Goal: Complete application form

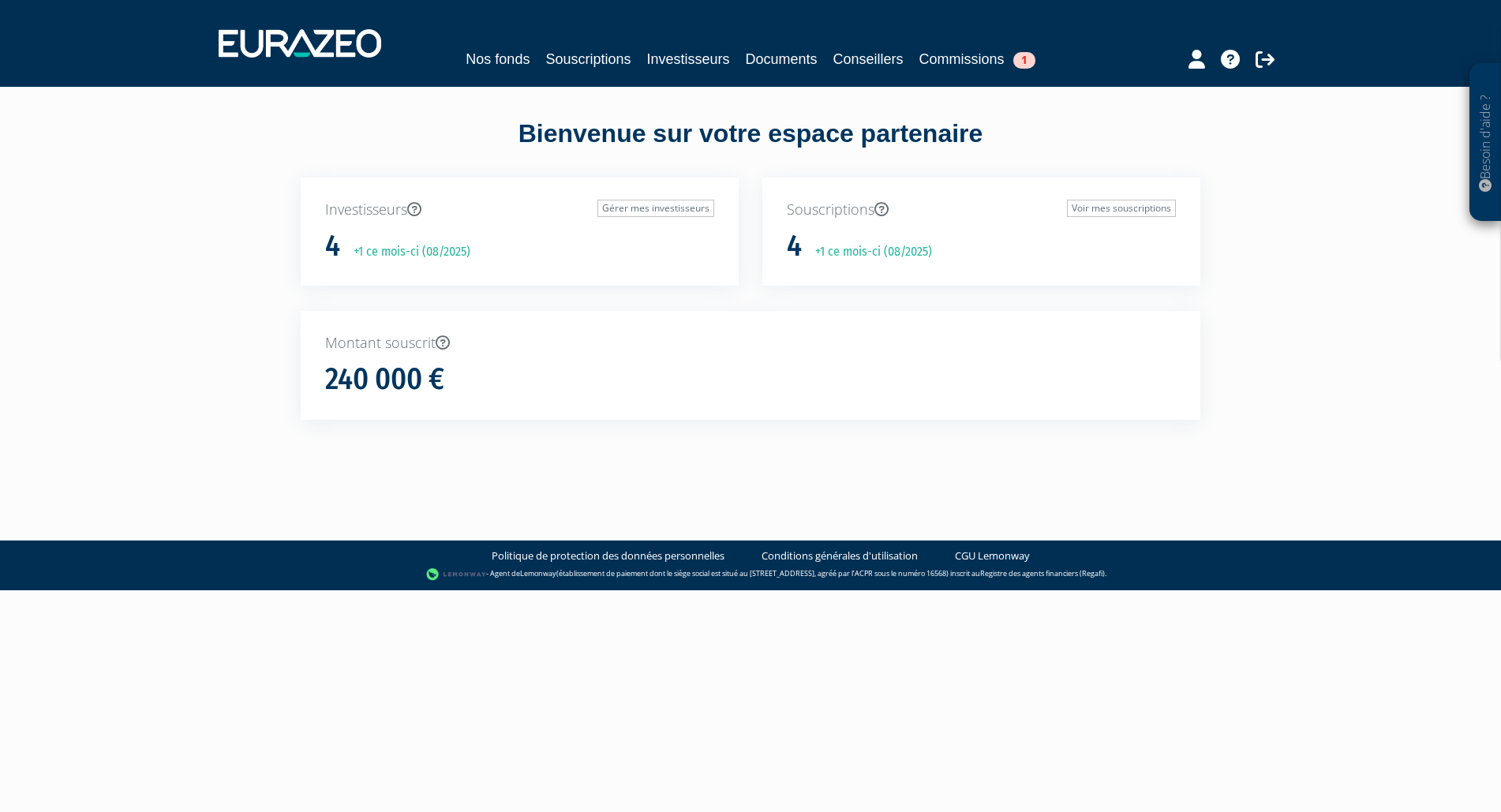
click at [895, 255] on p "+1 ce mois-ci (08/2025)" at bounding box center [868, 251] width 128 height 18
click at [858, 224] on div "Souscriptions Voir mes souscriptions 4 +1 ce mois-ci (08/2025)" at bounding box center [981, 232] width 438 height 109
click at [836, 206] on p "Souscriptions Voir mes souscriptions" at bounding box center [981, 209] width 389 height 21
click at [1118, 199] on link "Voir mes souscriptions" at bounding box center [1121, 208] width 109 height 18
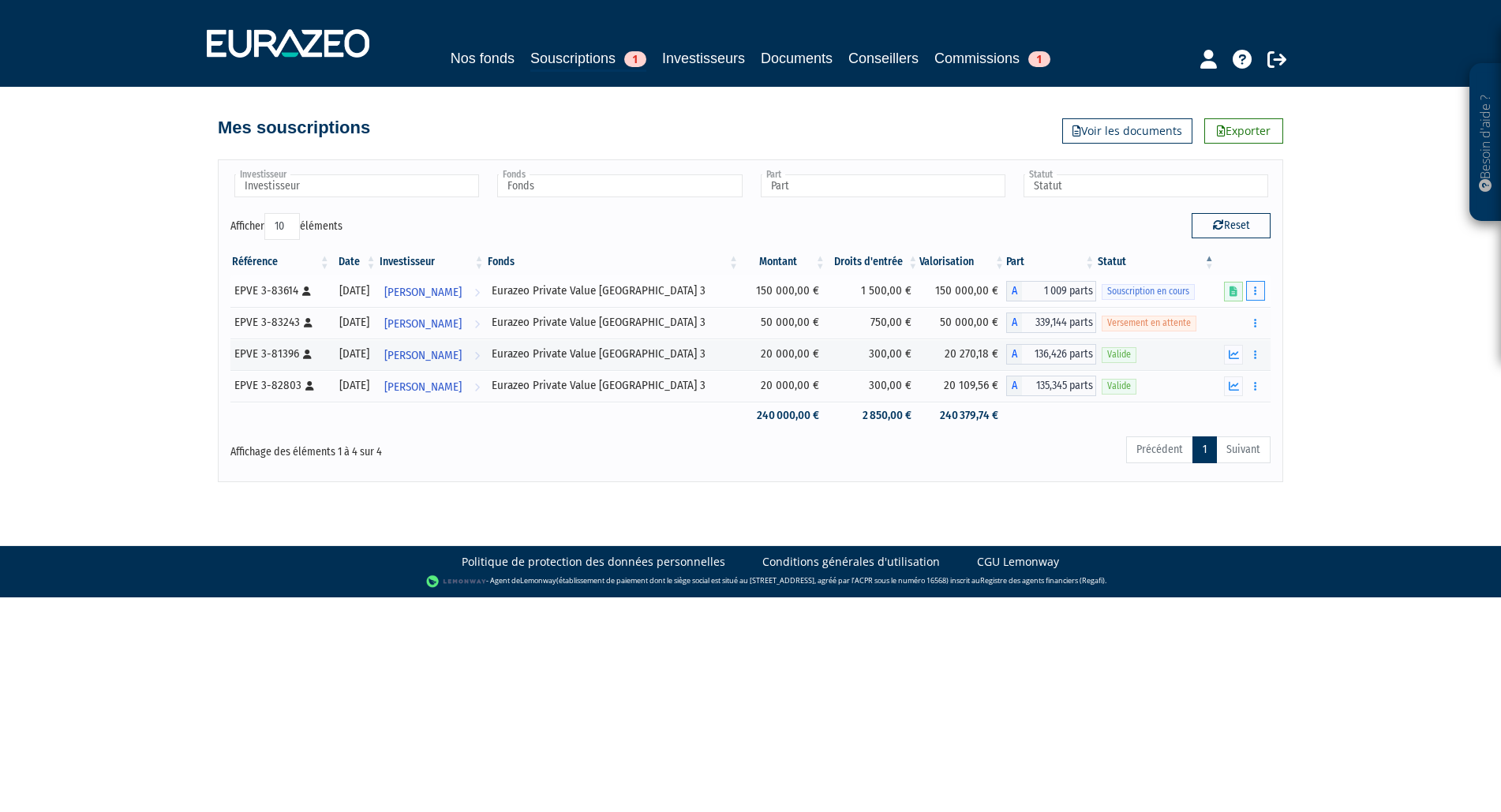
click at [1257, 290] on button "button" at bounding box center [1254, 291] width 19 height 20
click at [1216, 347] on link "Compléter" at bounding box center [1208, 349] width 102 height 27
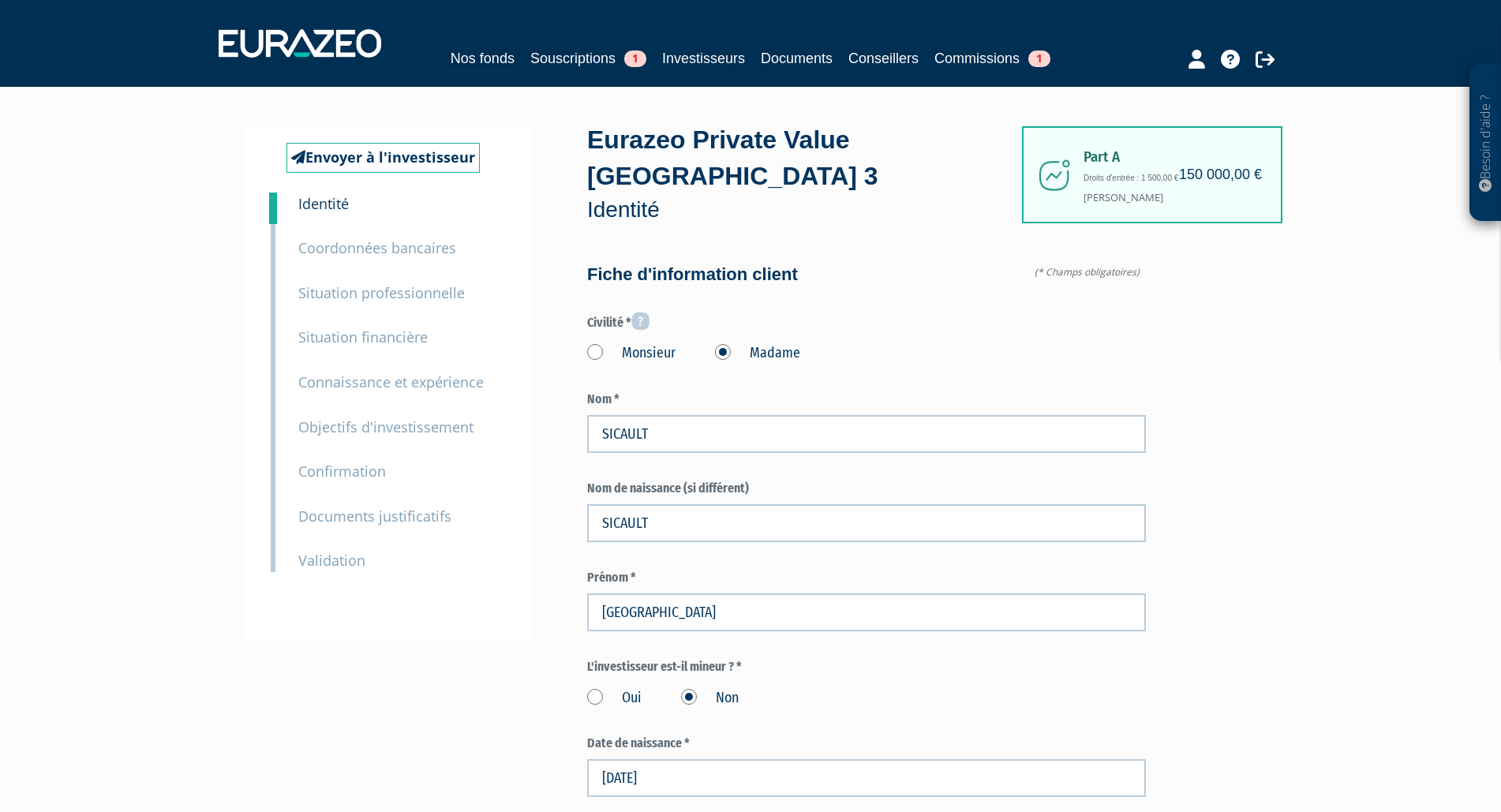
click at [406, 382] on small "Connaissance et expérience" at bounding box center [391, 381] width 186 height 19
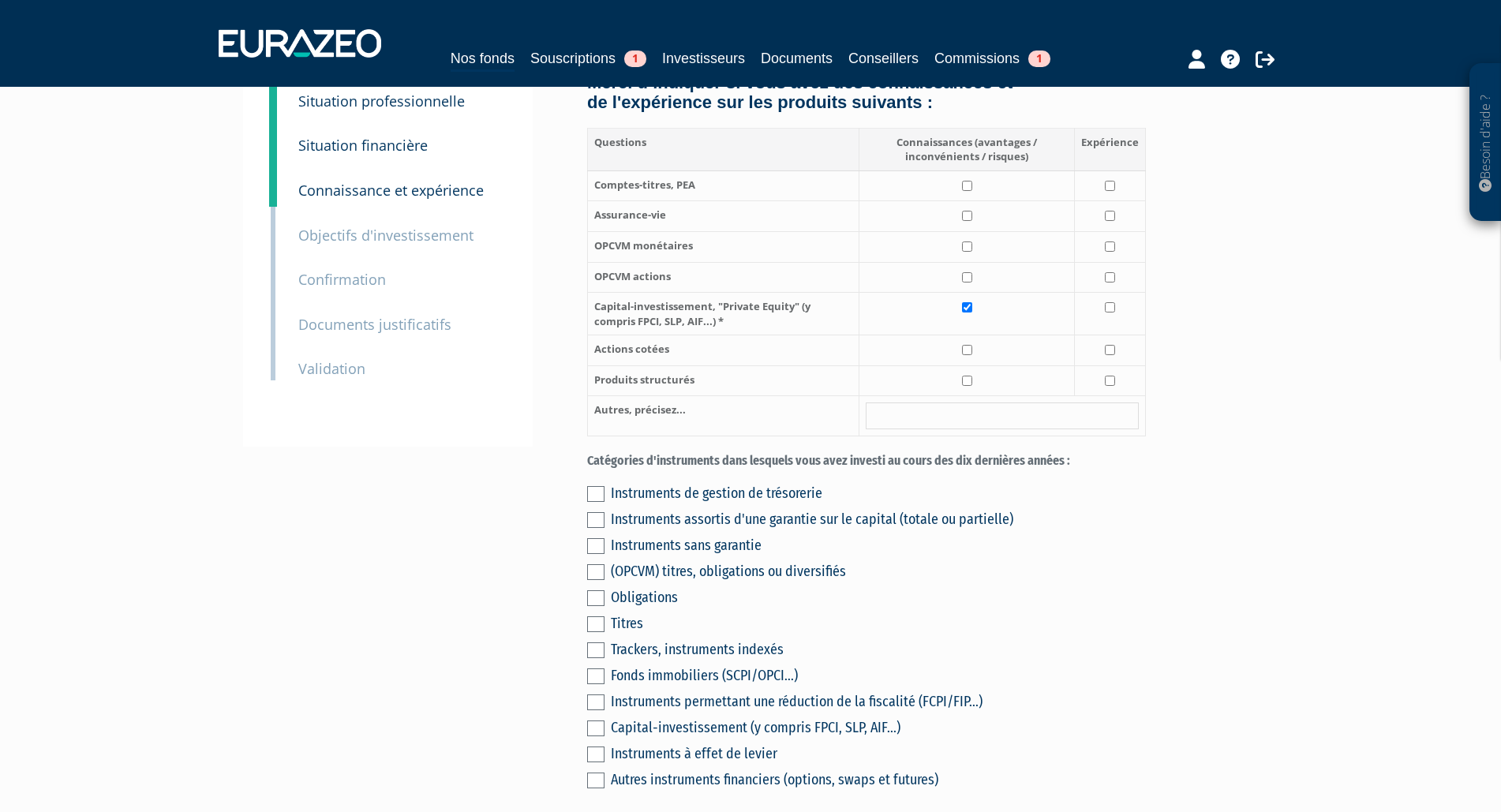
scroll to position [322, 0]
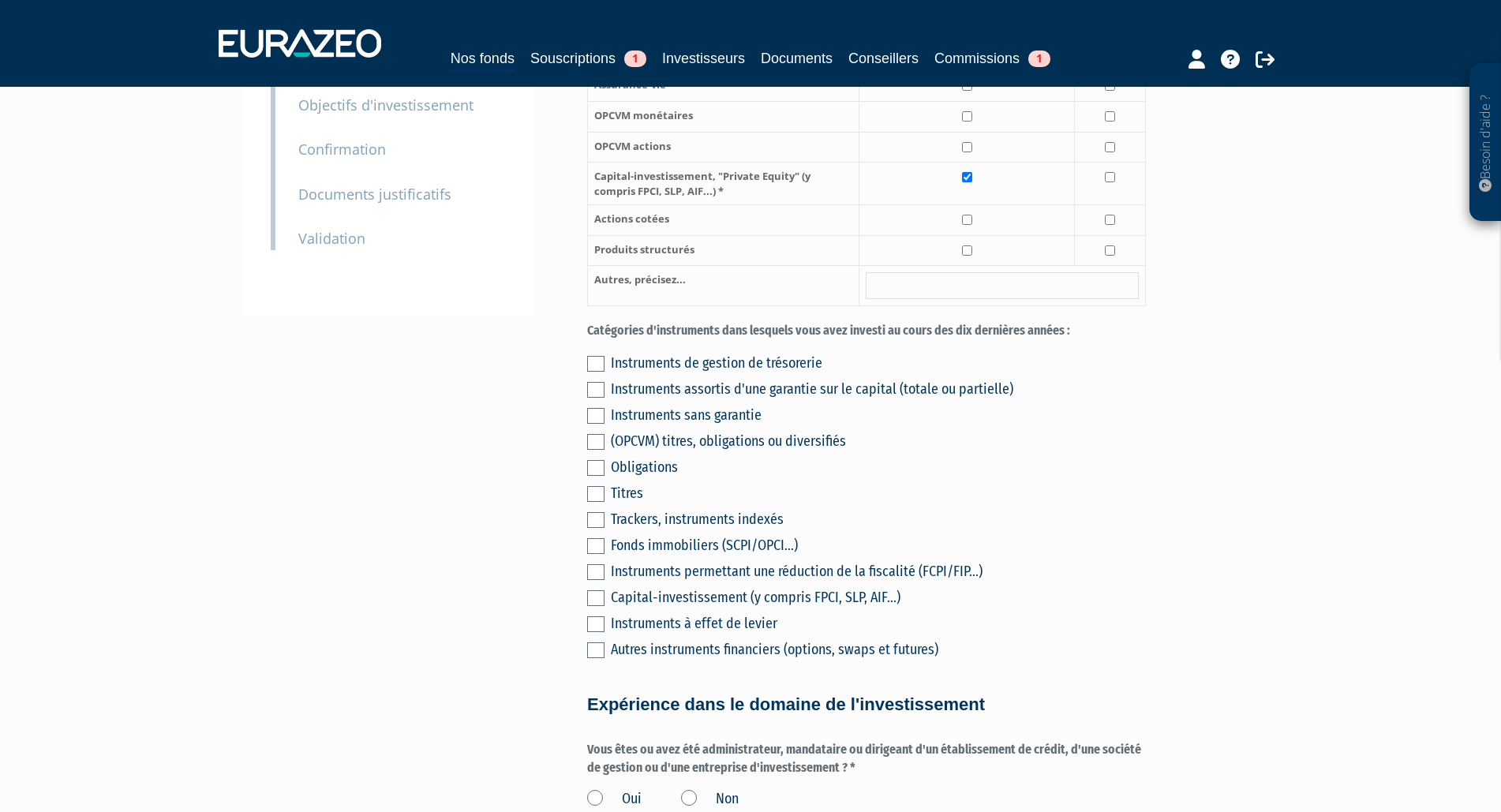
click at [600, 371] on label at bounding box center [596, 363] width 18 height 16
click at [0, 0] on input "checkbox" at bounding box center [0, 0] width 0 height 0
click at [594, 398] on label at bounding box center [596, 390] width 18 height 16
click at [0, 0] on input "checkbox" at bounding box center [0, 0] width 0 height 0
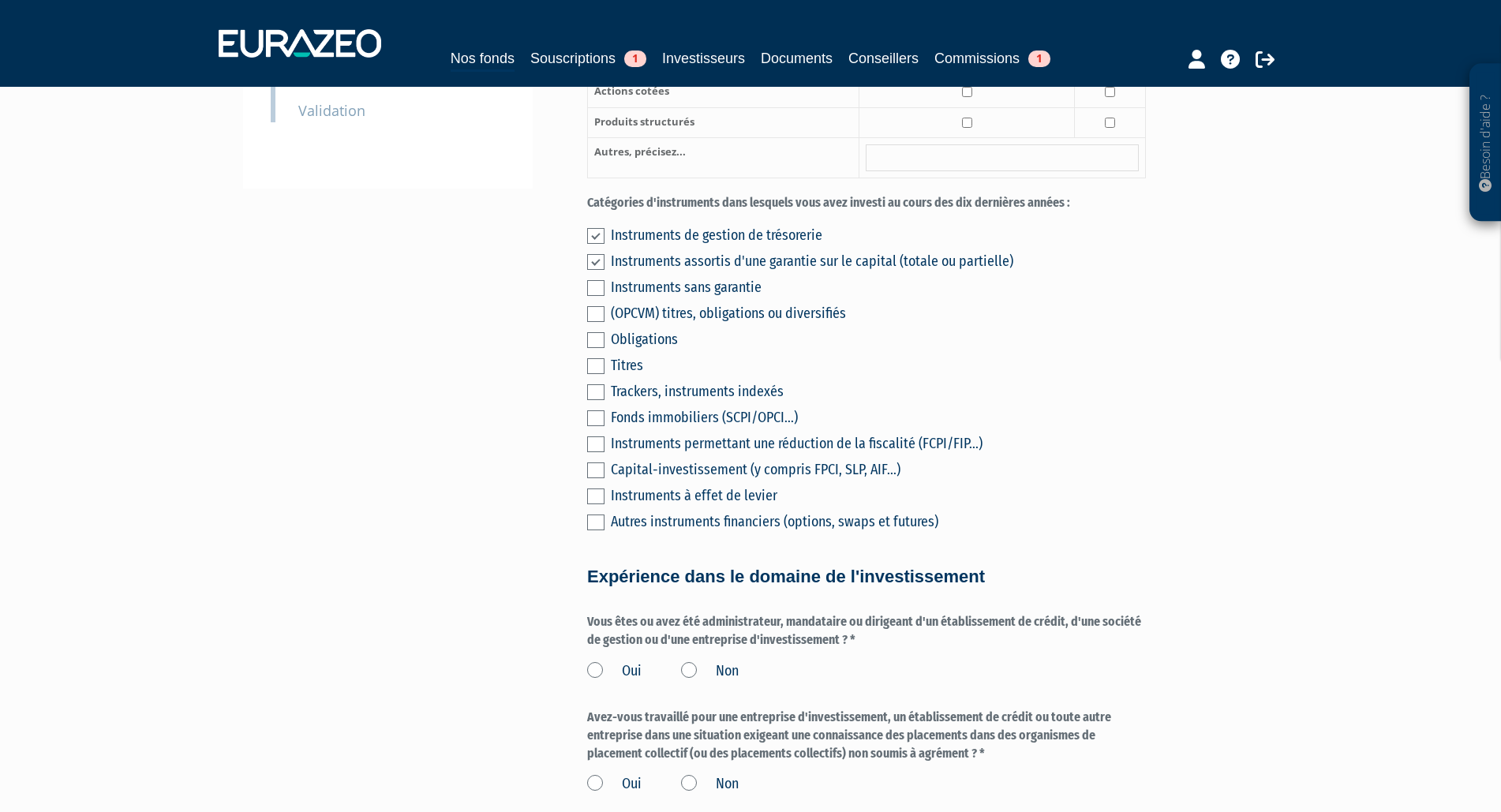
scroll to position [483, 0]
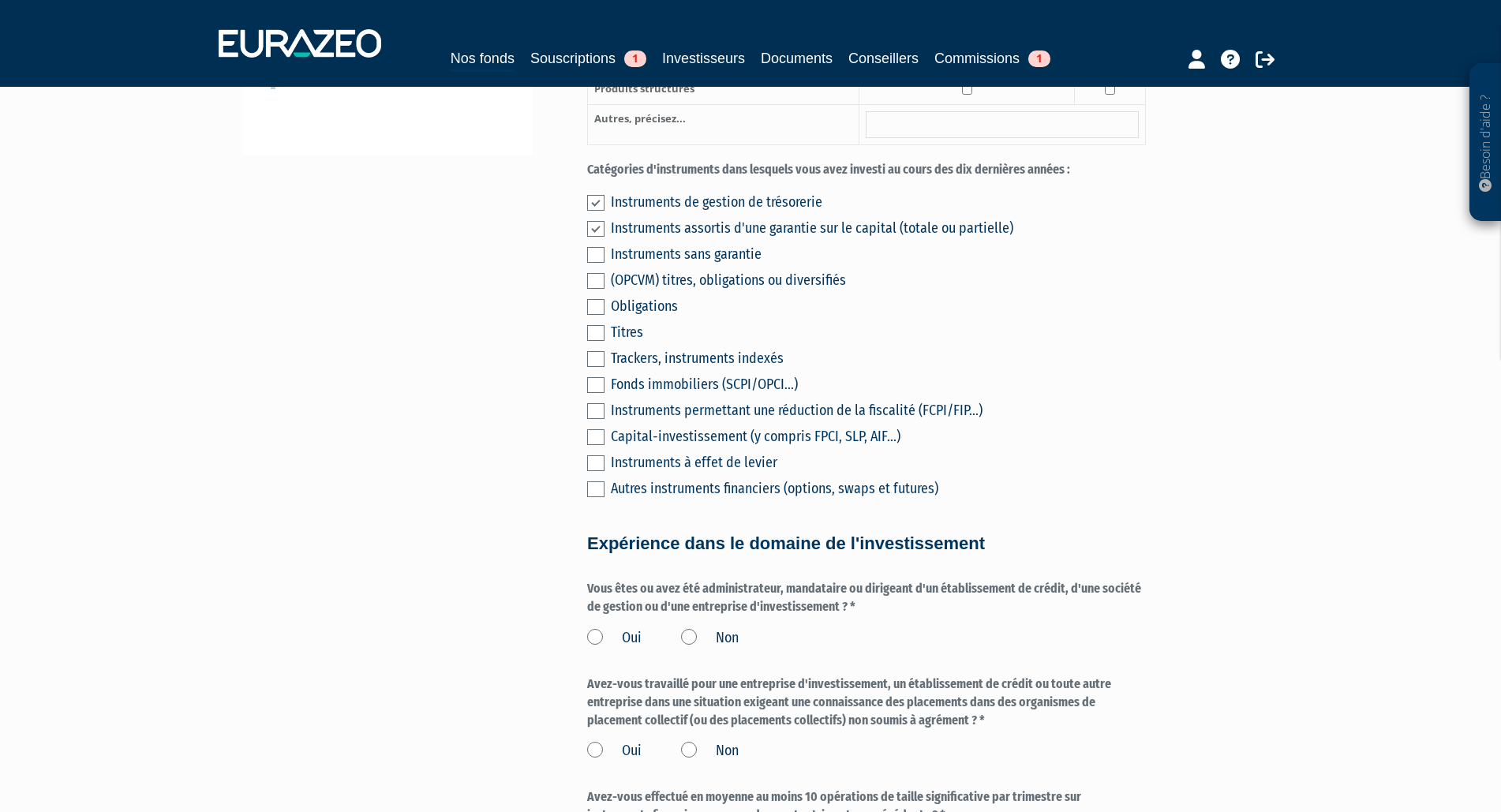
click at [604, 289] on label at bounding box center [596, 281] width 18 height 16
click at [0, 0] on input "checkbox" at bounding box center [0, 0] width 0 height 0
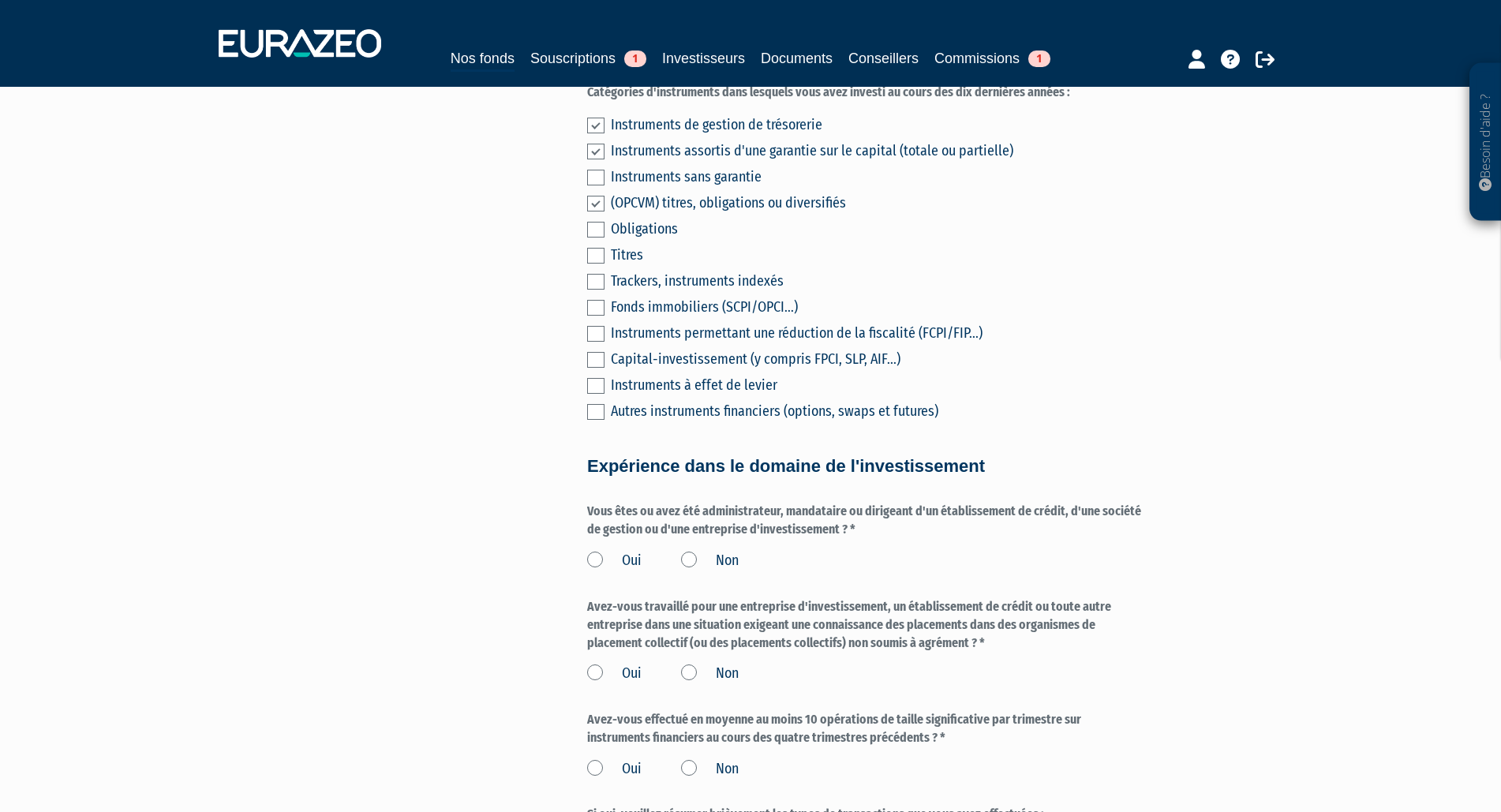
scroll to position [643, 0]
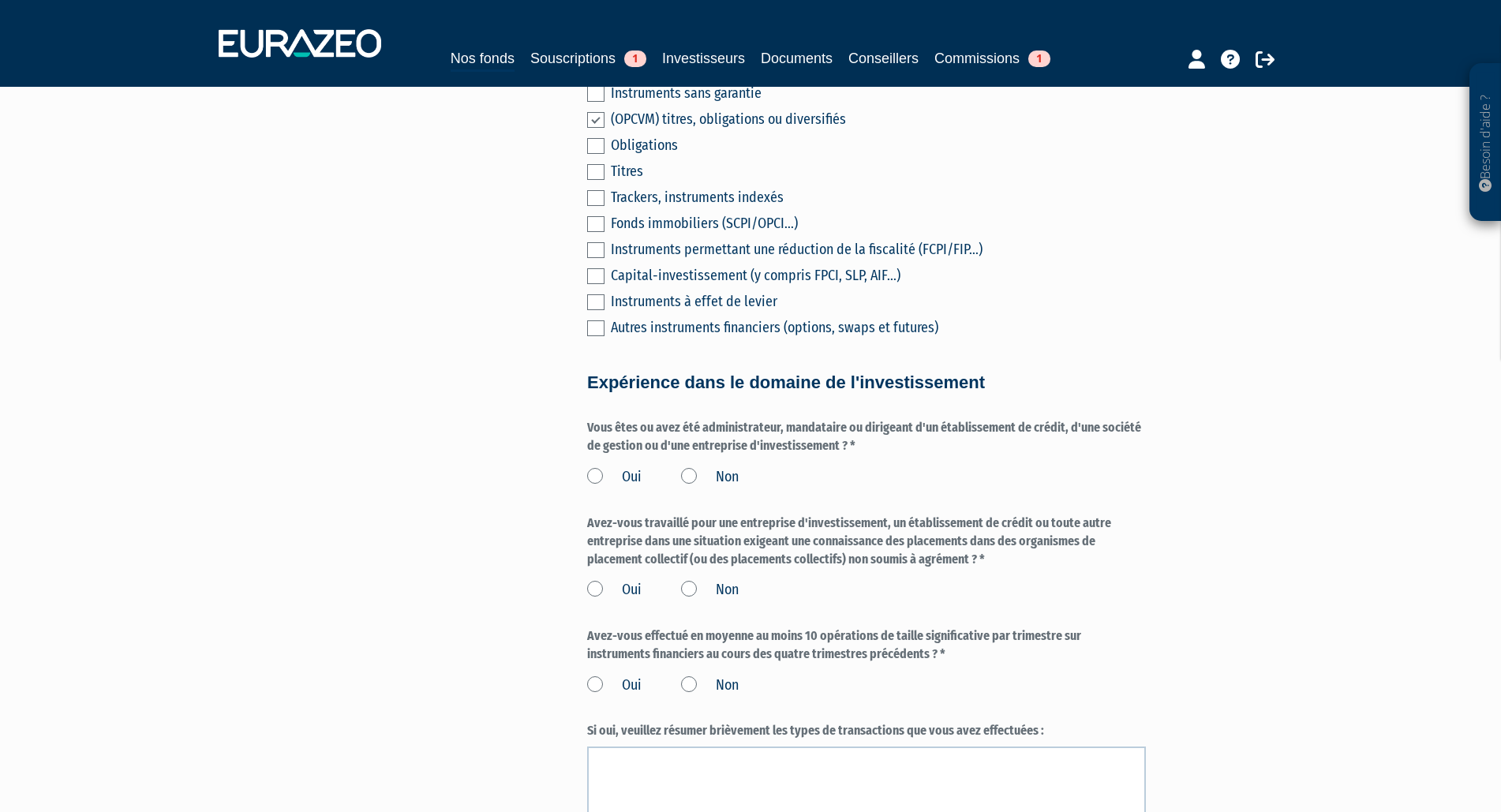
drag, startPoint x: 865, startPoint y: 467, endPoint x: 658, endPoint y: 439, distance: 208.9
click at [585, 443] on div "Envoyer à l'investisseur 1 Identité 2 Coordonnées bancaires 3 Situation profess…" at bounding box center [750, 358] width 991 height 1753
drag, startPoint x: 880, startPoint y: 464, endPoint x: 864, endPoint y: 460, distance: 16.5
click at [864, 455] on label "Vous êtes ou avez été administrateur, mandataire ou dirigeant d'un établissemen…" at bounding box center [866, 437] width 559 height 36
drag, startPoint x: 869, startPoint y: 464, endPoint x: 1012, endPoint y: 434, distance: 146.1
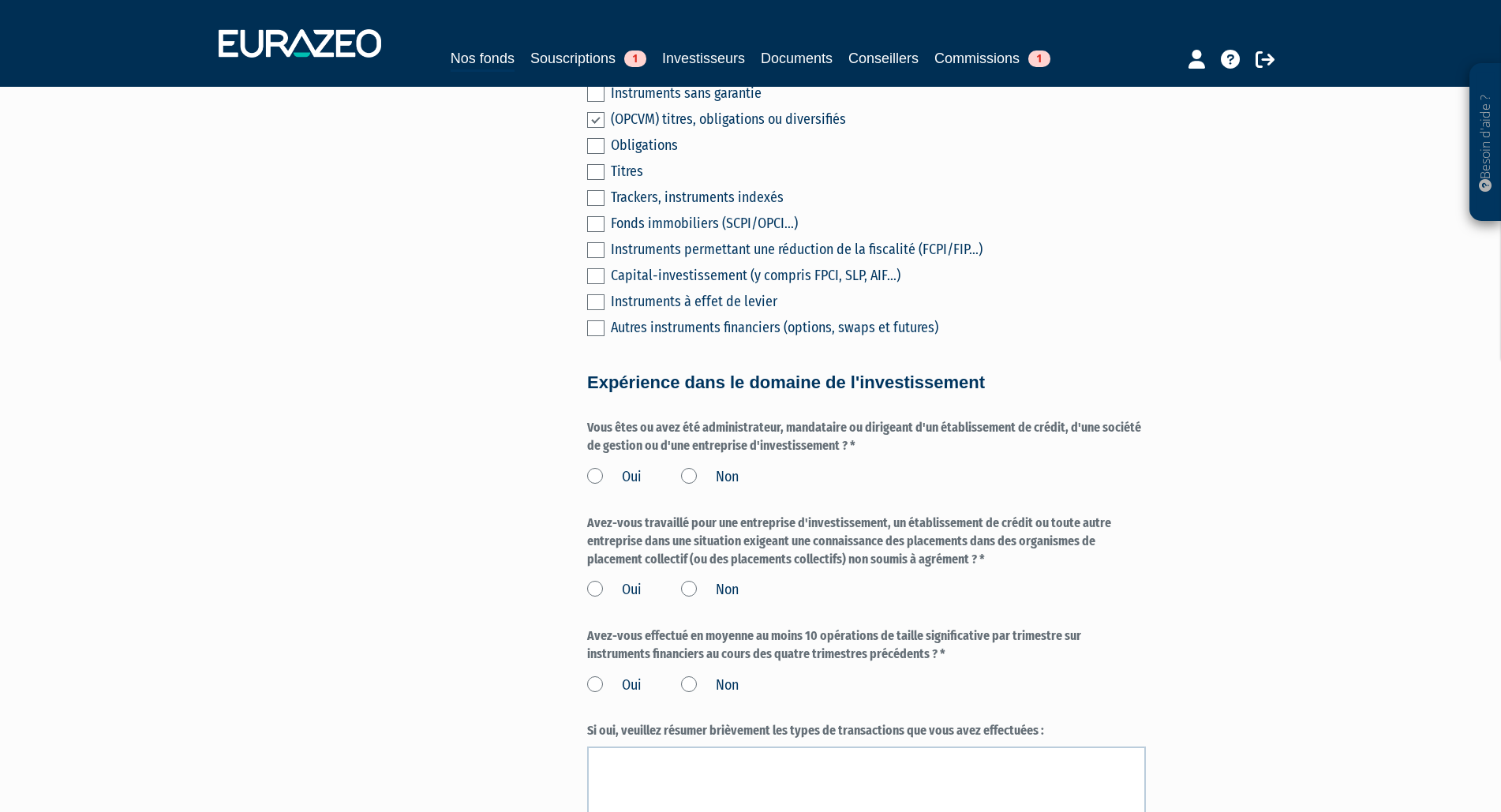
click at [590, 440] on label "Vous êtes ou avez été administrateur, mandataire ou dirigeant d'un établissemen…" at bounding box center [866, 437] width 559 height 36
drag, startPoint x: 898, startPoint y: 467, endPoint x: 881, endPoint y: 463, distance: 17.5
click at [884, 455] on label "Vous êtes ou avez été administrateur, mandataire ou dirigeant d'un établissemen…" at bounding box center [866, 437] width 559 height 36
drag, startPoint x: 877, startPoint y: 463, endPoint x: 587, endPoint y: 439, distance: 291.0
click at [587, 439] on label "Vous êtes ou avez été administrateur, mandataire ou dirigeant d'un établissemen…" at bounding box center [866, 437] width 559 height 36
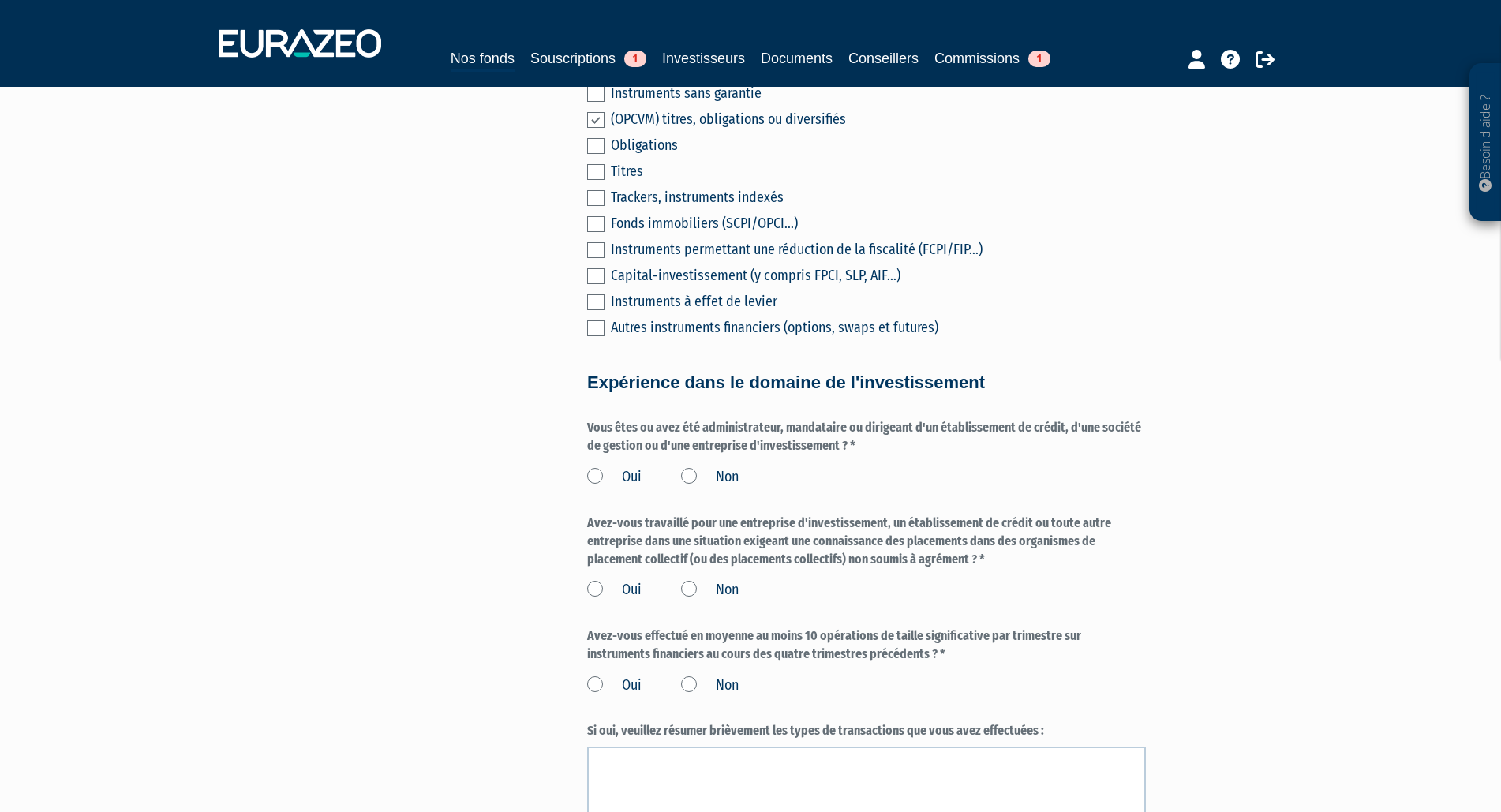
click at [592, 443] on label "Vous êtes ou avez été administrateur, mandataire ou dirigeant d'un établissemen…" at bounding box center [866, 437] width 559 height 36
drag, startPoint x: 591, startPoint y: 445, endPoint x: 865, endPoint y: 462, distance: 274.5
click at [865, 455] on label "Vous êtes ou avez été administrateur, mandataire ou dirigeant d'un établissemen…" at bounding box center [866, 437] width 559 height 36
click at [620, 455] on label "Vous êtes ou avez été administrateur, mandataire ou dirigeant d'un établissemen…" at bounding box center [866, 437] width 559 height 36
drag, startPoint x: 593, startPoint y: 442, endPoint x: 639, endPoint y: 454, distance: 47.5
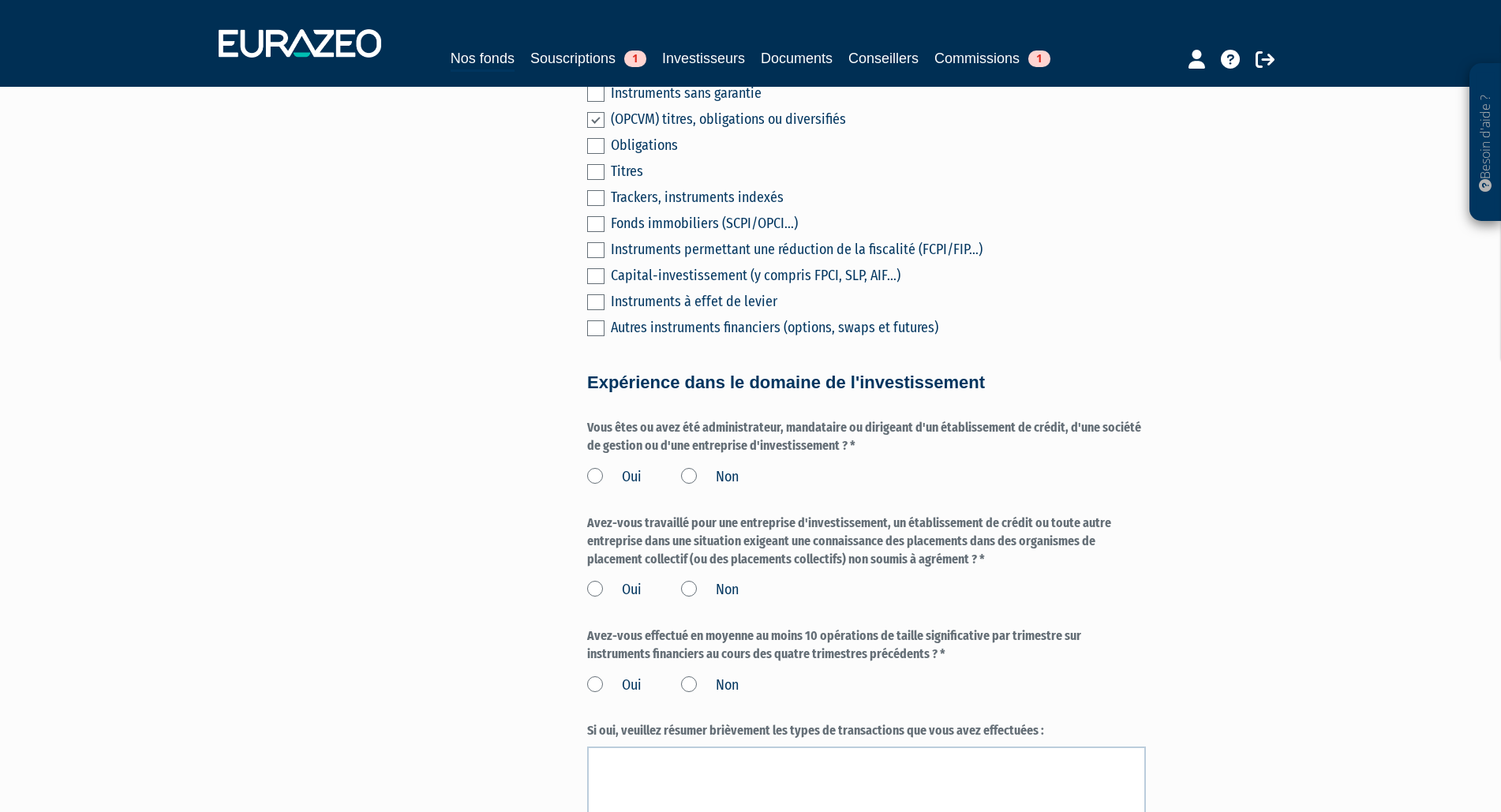
click at [727, 455] on label "Vous êtes ou avez été administrateur, mandataire ou dirigeant d'un établissemen…" at bounding box center [866, 437] width 559 height 36
click at [584, 447] on div "Envoyer à l'investisseur 1 Identité 2 Coordonnées bancaires 3 Situation profess…" at bounding box center [750, 358] width 991 height 1753
drag, startPoint x: 587, startPoint y: 441, endPoint x: 842, endPoint y: 435, distance: 255.1
click at [862, 435] on form "(* Champs obligatoires) Merci d’indiquer si vous avez des connaissances et de l…" at bounding box center [866, 390] width 559 height 1538
click at [689, 487] on label "Non" at bounding box center [709, 477] width 58 height 21
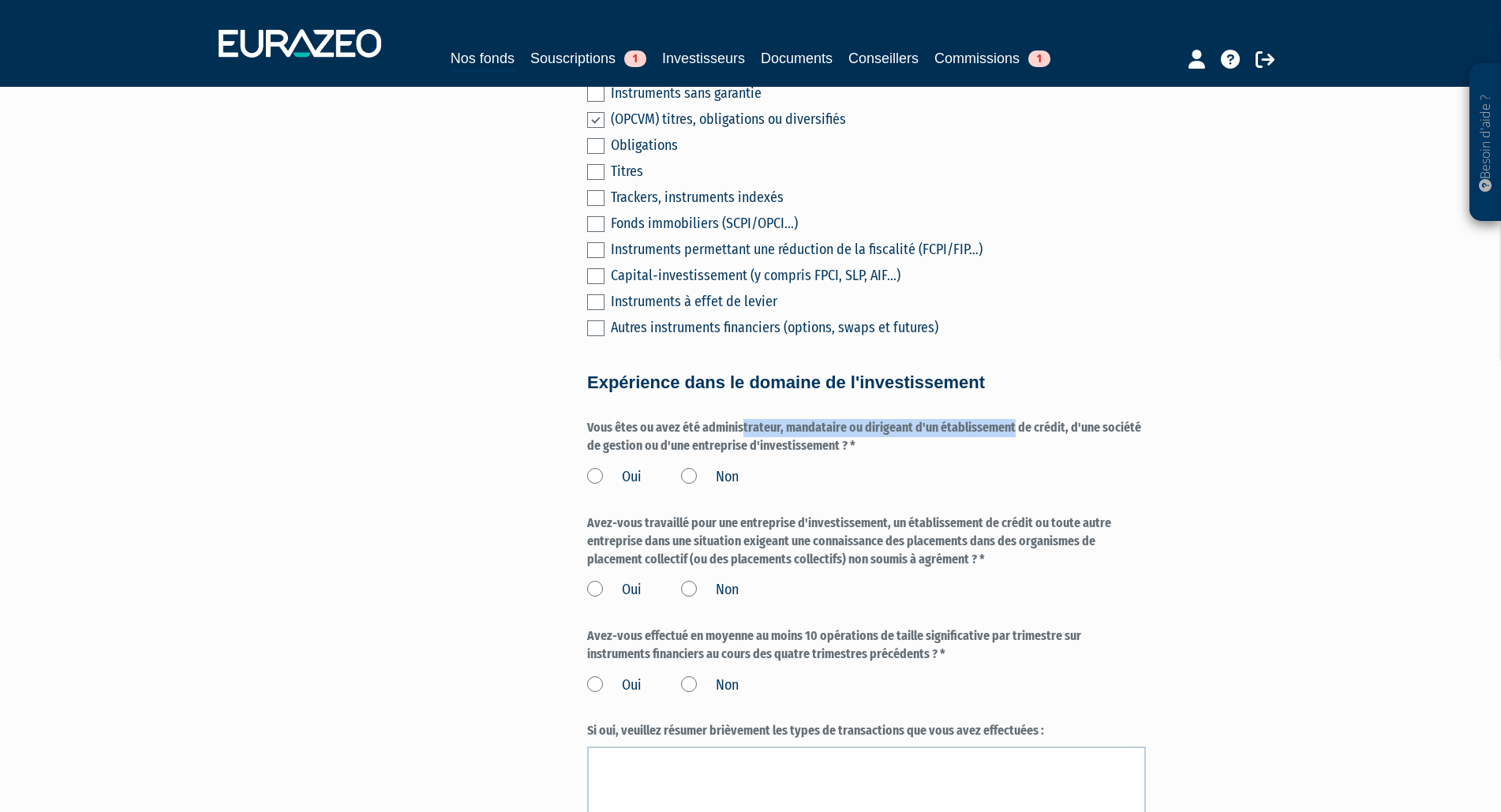
click at [0, 0] on input "Non" at bounding box center [0, 0] width 0 height 0
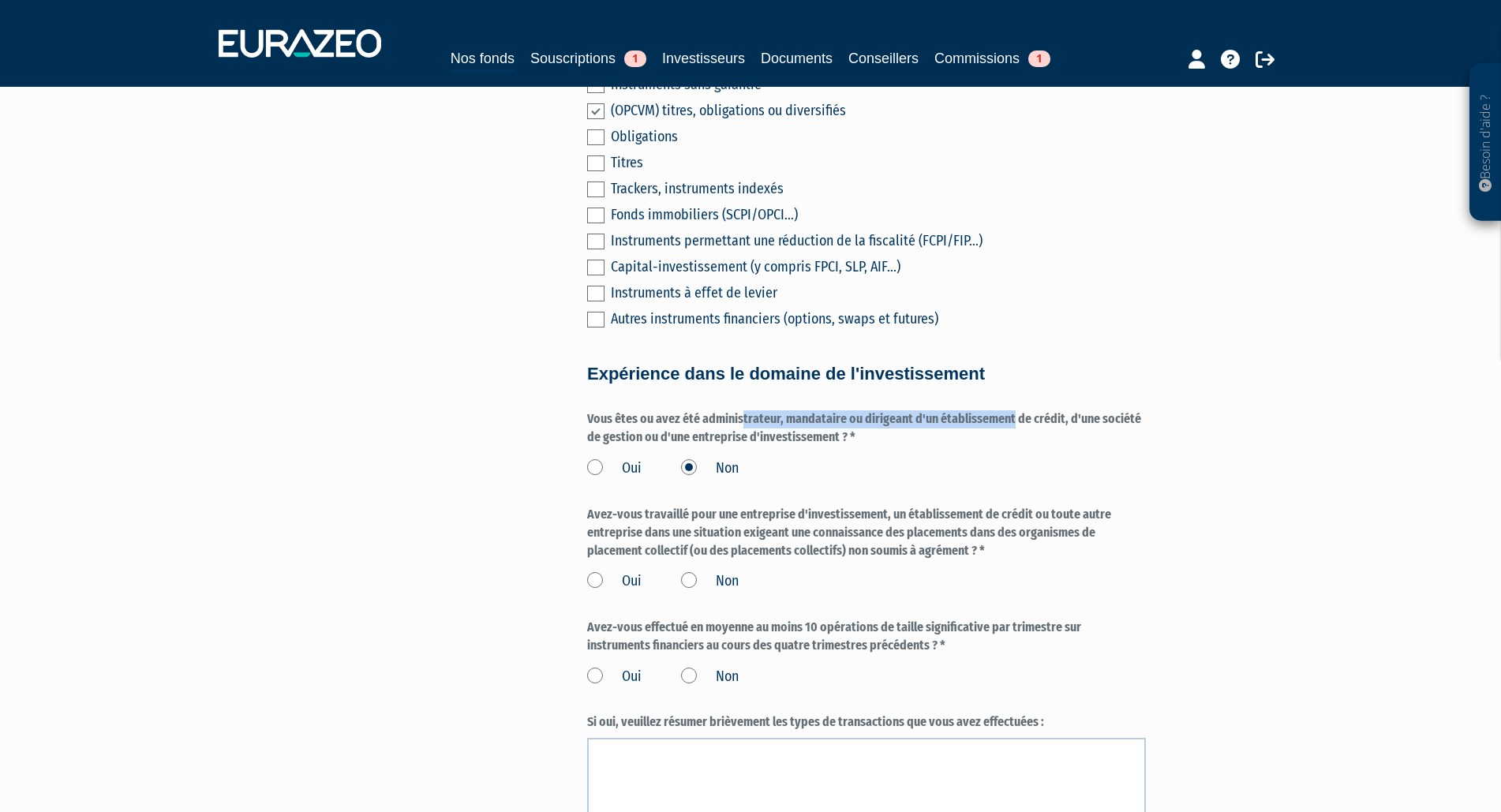
scroll to position [885, 0]
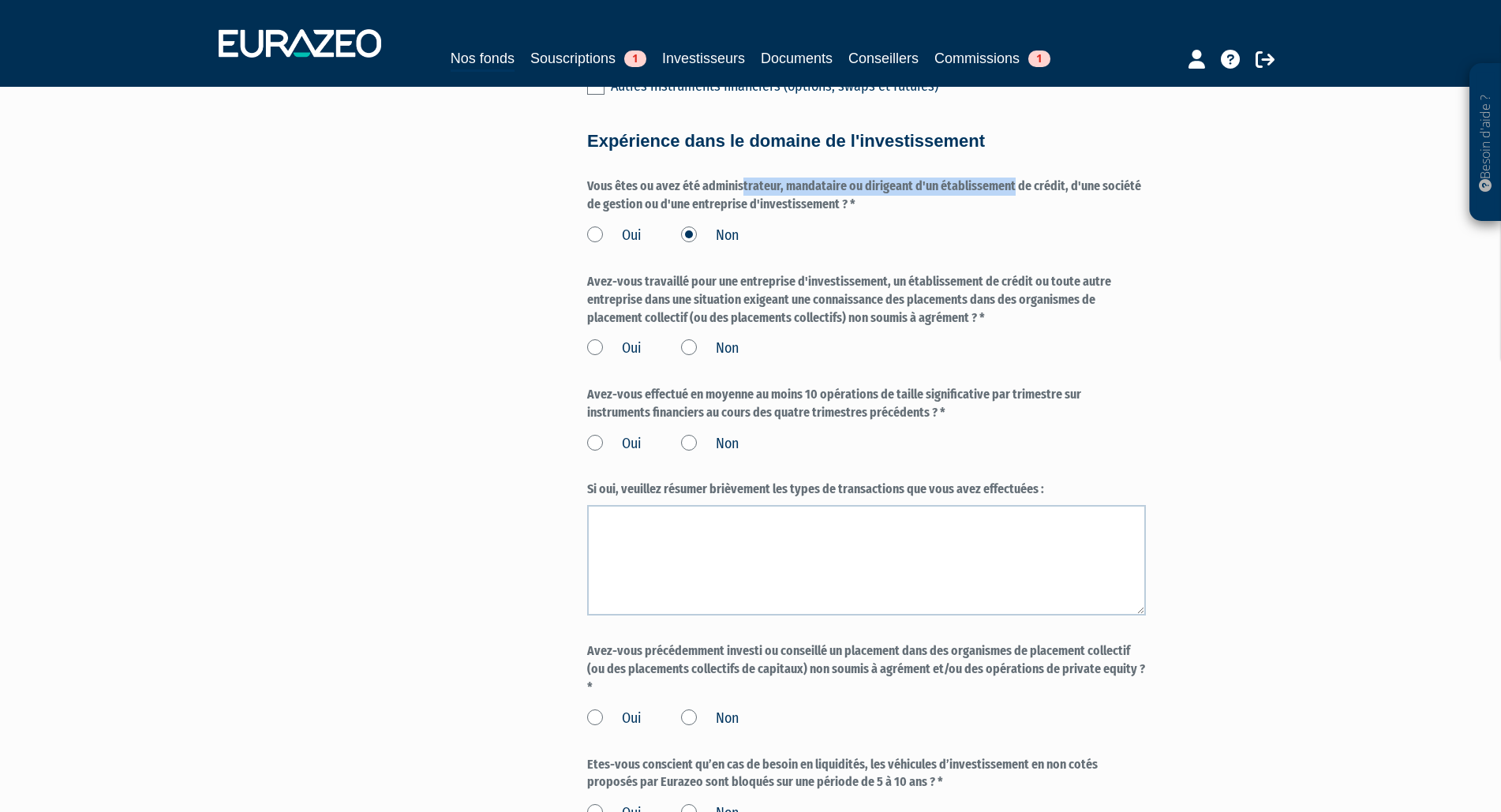
click at [685, 358] on label "Non" at bounding box center [709, 349] width 58 height 21
click at [0, 0] on input "Non" at bounding box center [0, 0] width 0 height 0
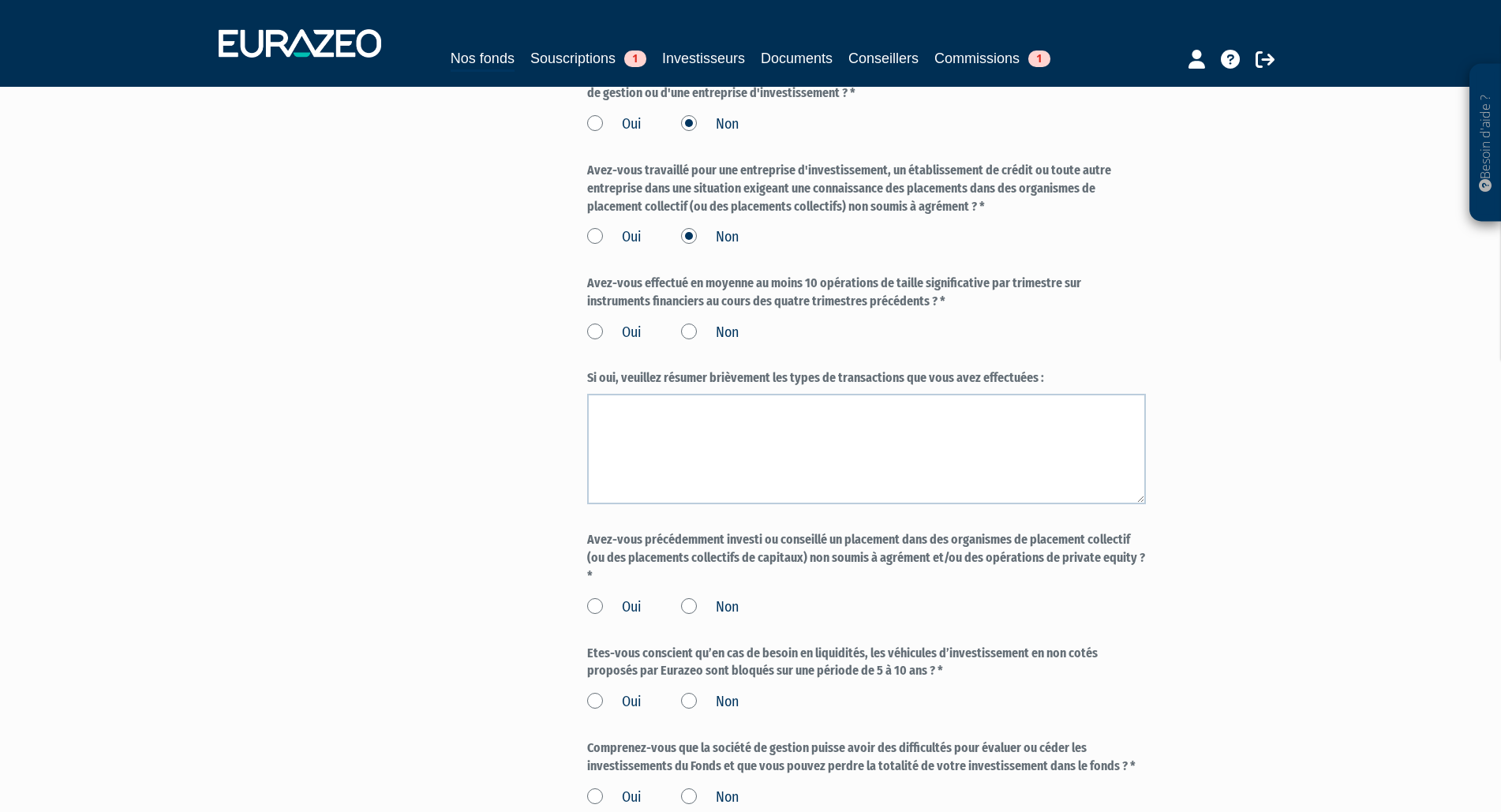
scroll to position [1046, 0]
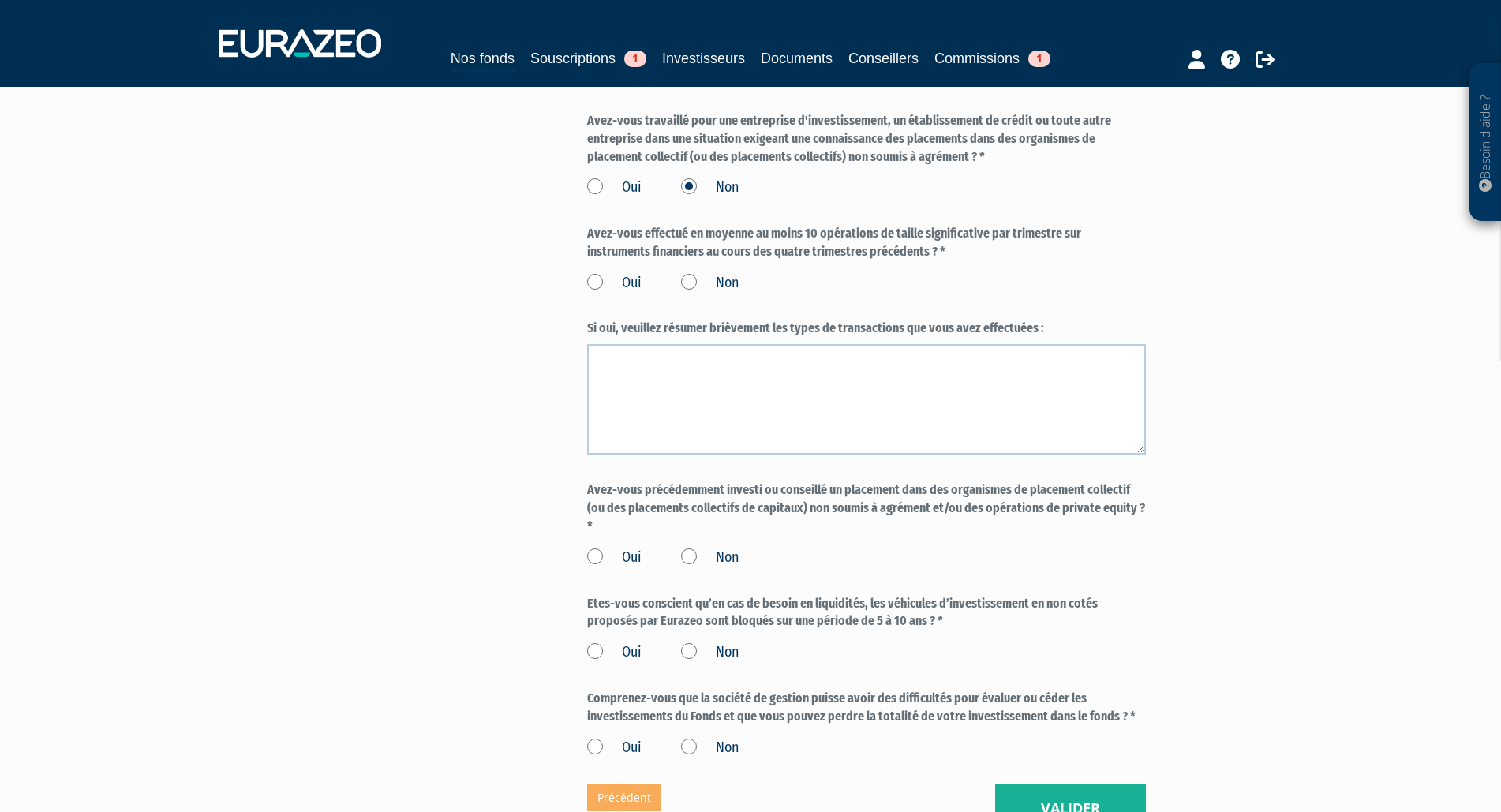
click at [687, 290] on div "Oui Non" at bounding box center [866, 280] width 559 height 27
click at [688, 294] on label "Non" at bounding box center [709, 283] width 58 height 21
click at [0, 0] on input "Non" at bounding box center [0, 0] width 0 height 0
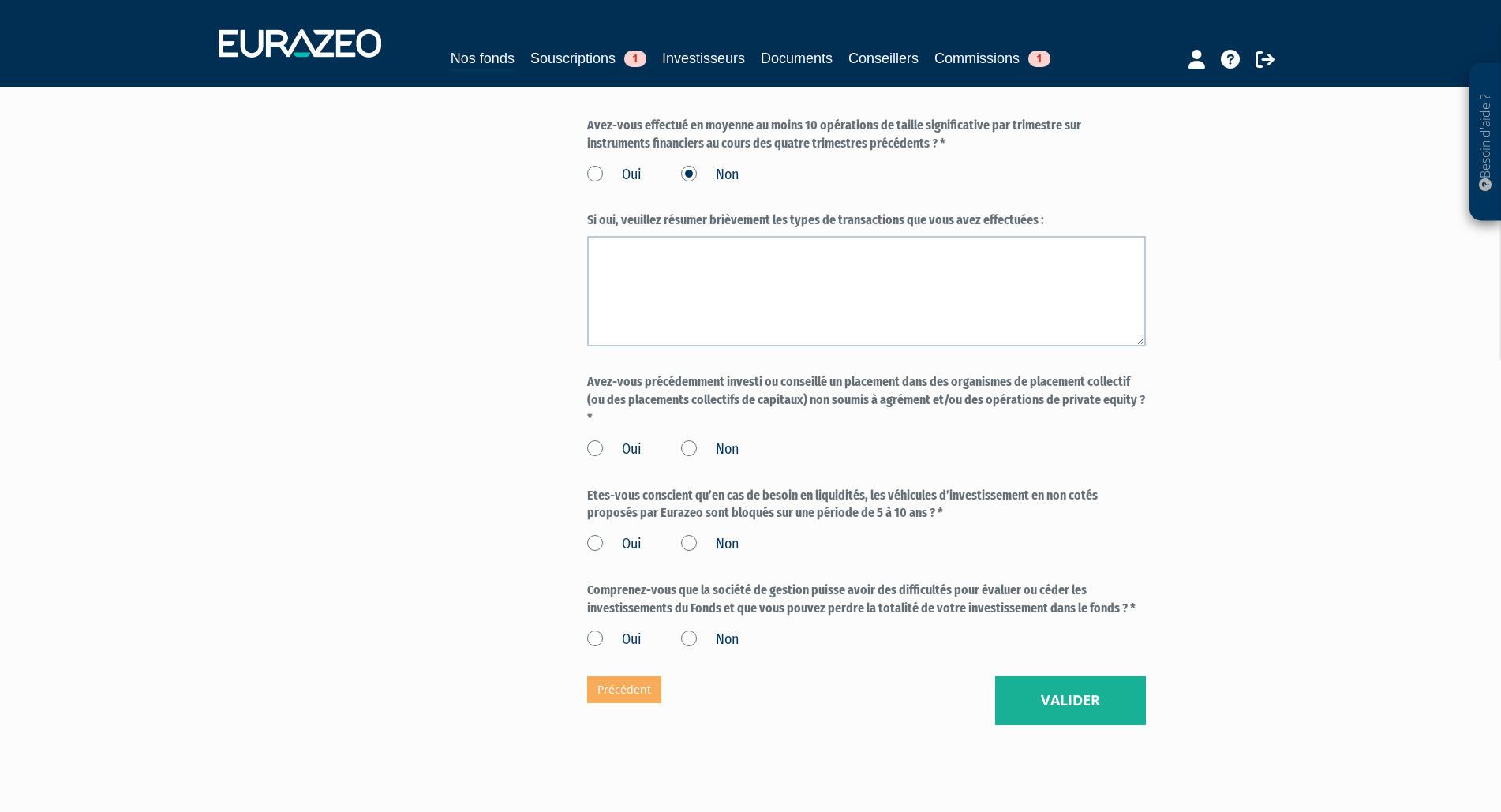
scroll to position [1238, 0]
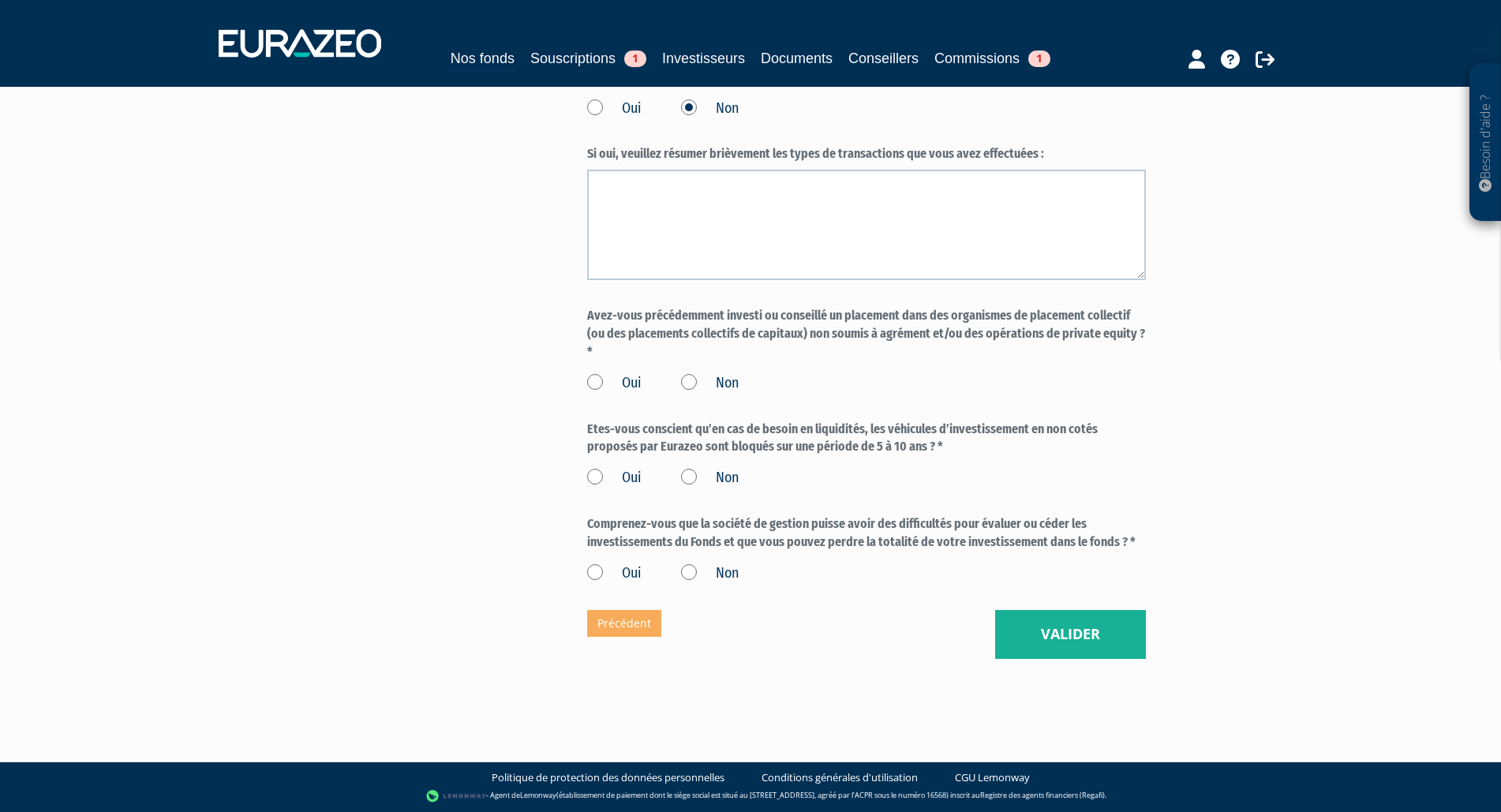
click at [680, 379] on div "Oui Non" at bounding box center [866, 380] width 559 height 27
click at [688, 381] on label "Non" at bounding box center [709, 383] width 58 height 21
click at [0, 0] on input "Non" at bounding box center [0, 0] width 0 height 0
click at [603, 467] on label "Oui" at bounding box center [614, 477] width 54 height 21
click at [0, 0] on input "Oui" at bounding box center [0, 0] width 0 height 0
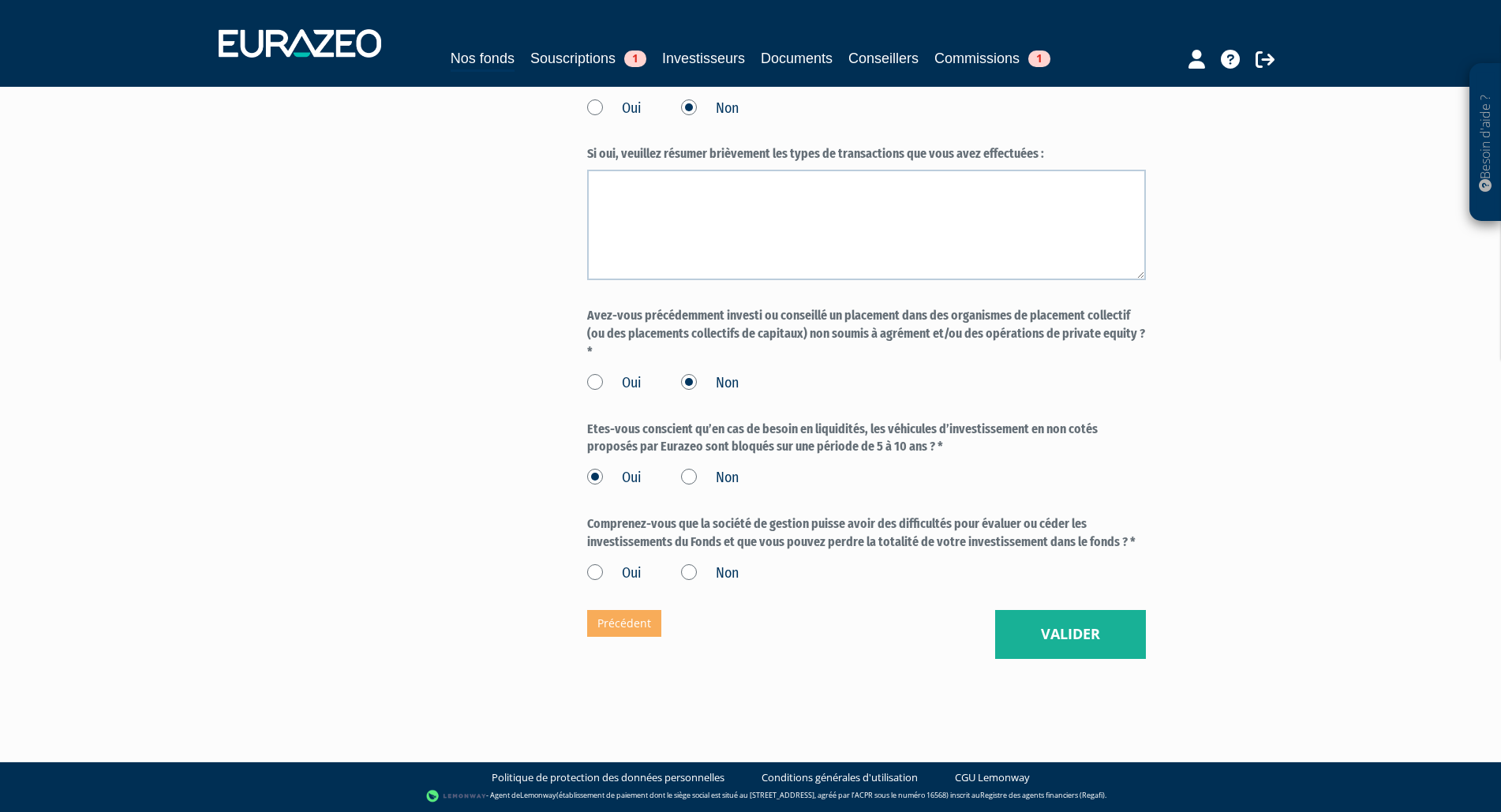
click at [594, 568] on label "Oui" at bounding box center [614, 573] width 54 height 21
click at [0, 0] on input "Oui" at bounding box center [0, 0] width 0 height 0
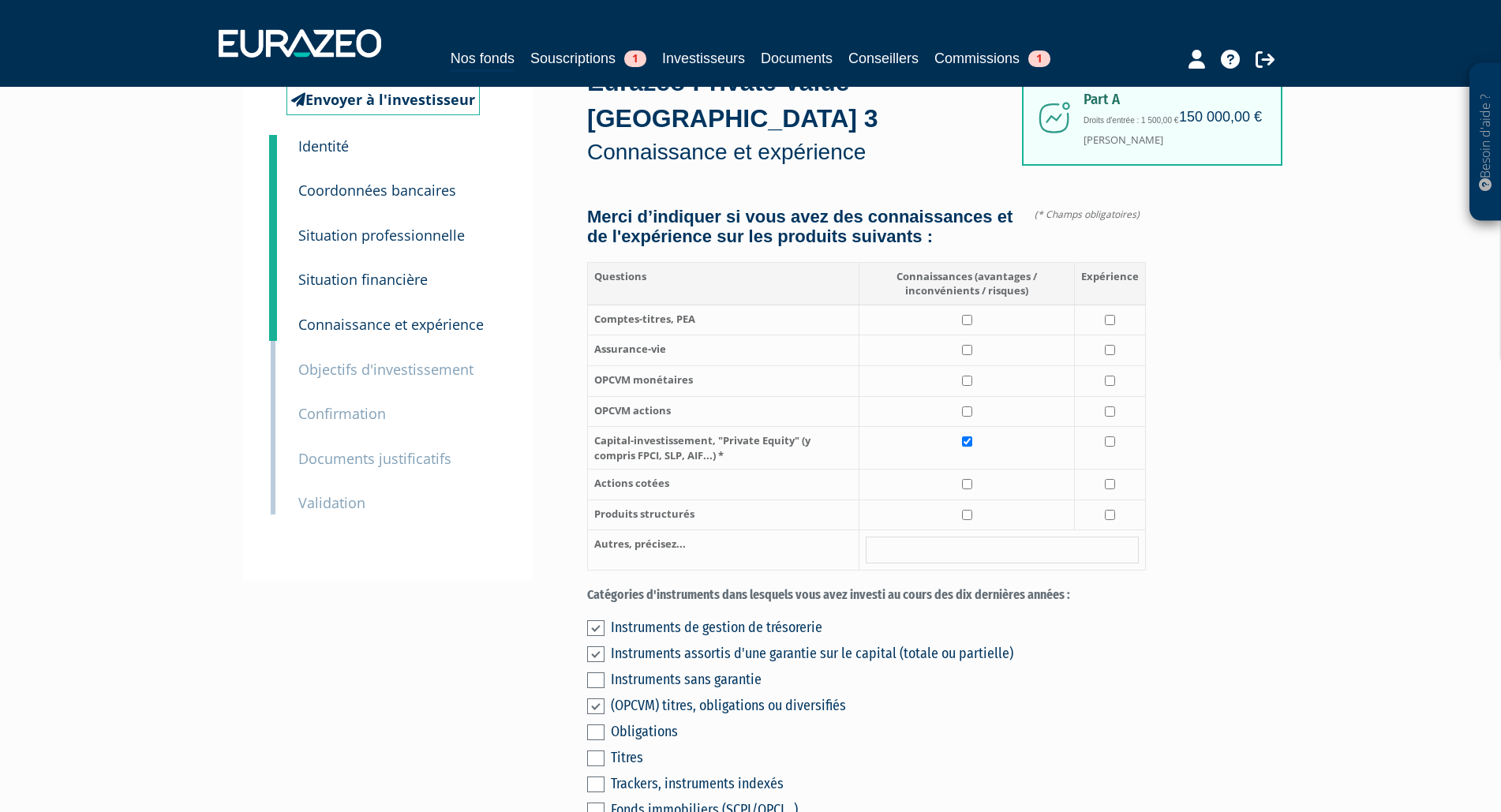
scroll to position [31, 0]
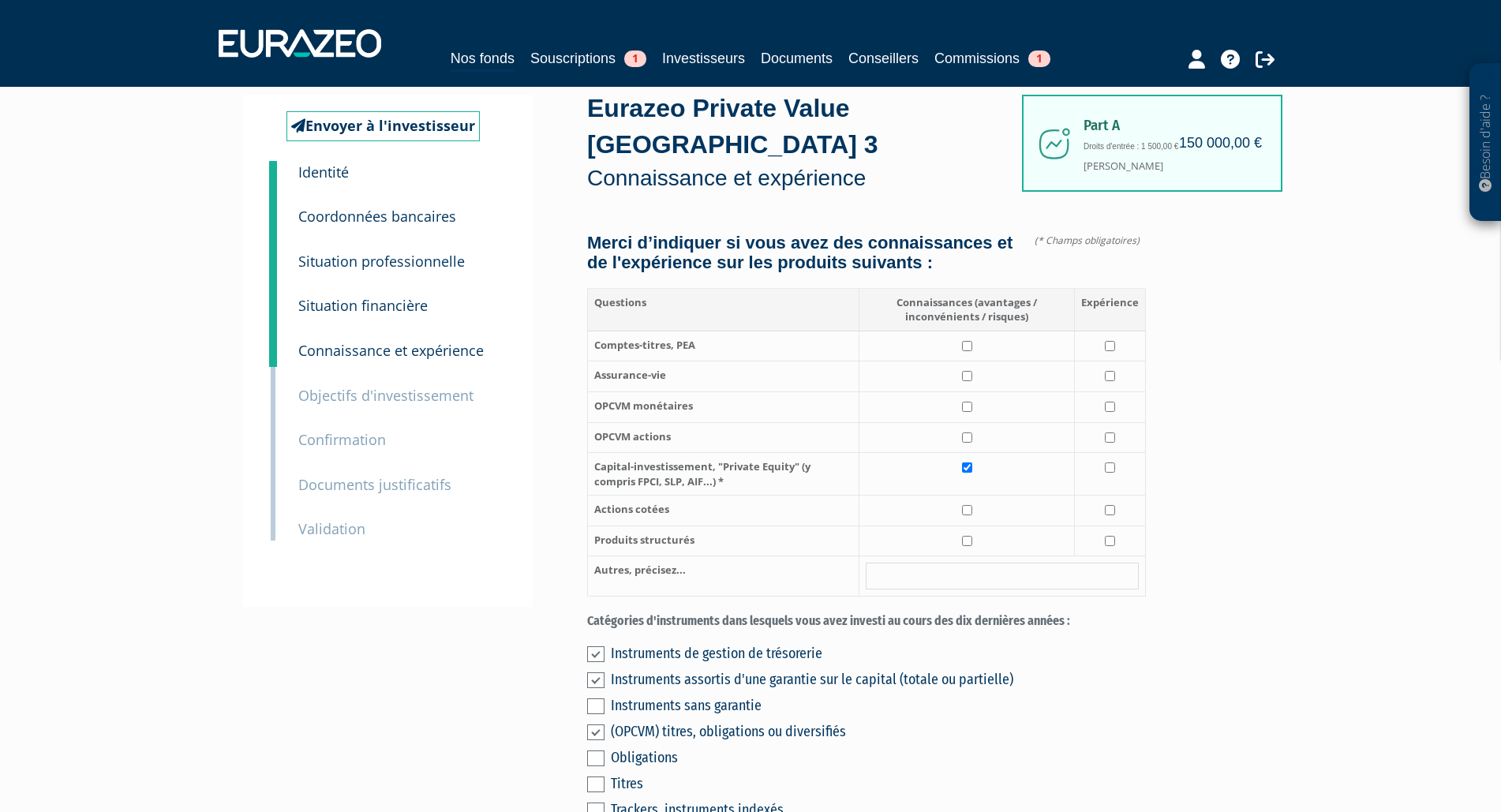
click at [979, 361] on td at bounding box center [967, 346] width 215 height 30
checkbox input "true"
click at [1107, 351] on input "checkbox" at bounding box center [1110, 346] width 10 height 10
checkbox input "true"
click at [970, 381] on input "checkbox" at bounding box center [967, 376] width 10 height 10
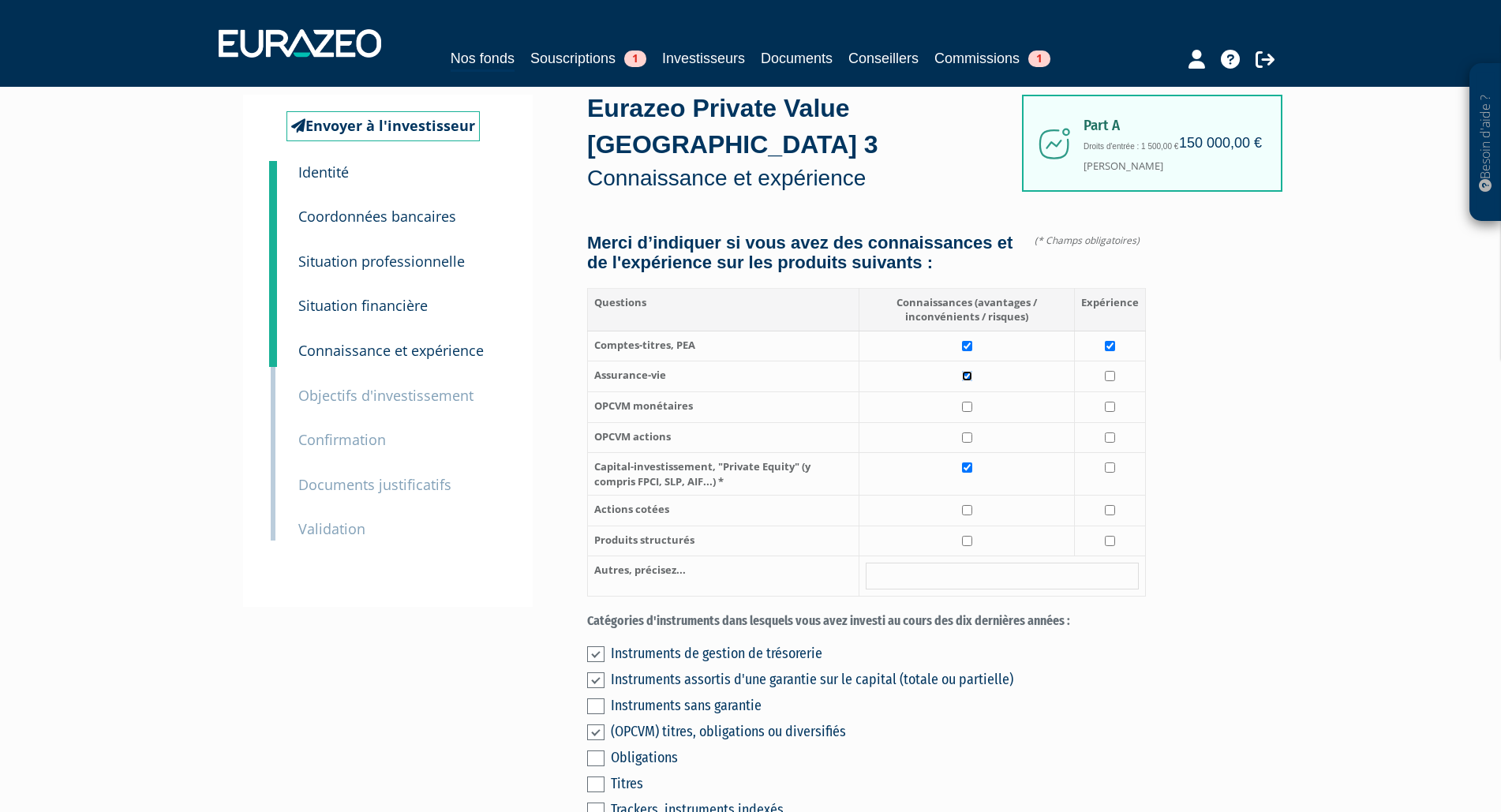
checkbox input "true"
click at [1110, 381] on input "checkbox" at bounding box center [1110, 376] width 10 height 10
checkbox input "true"
click at [965, 411] on input "checkbox" at bounding box center [967, 406] width 10 height 10
checkbox input "true"
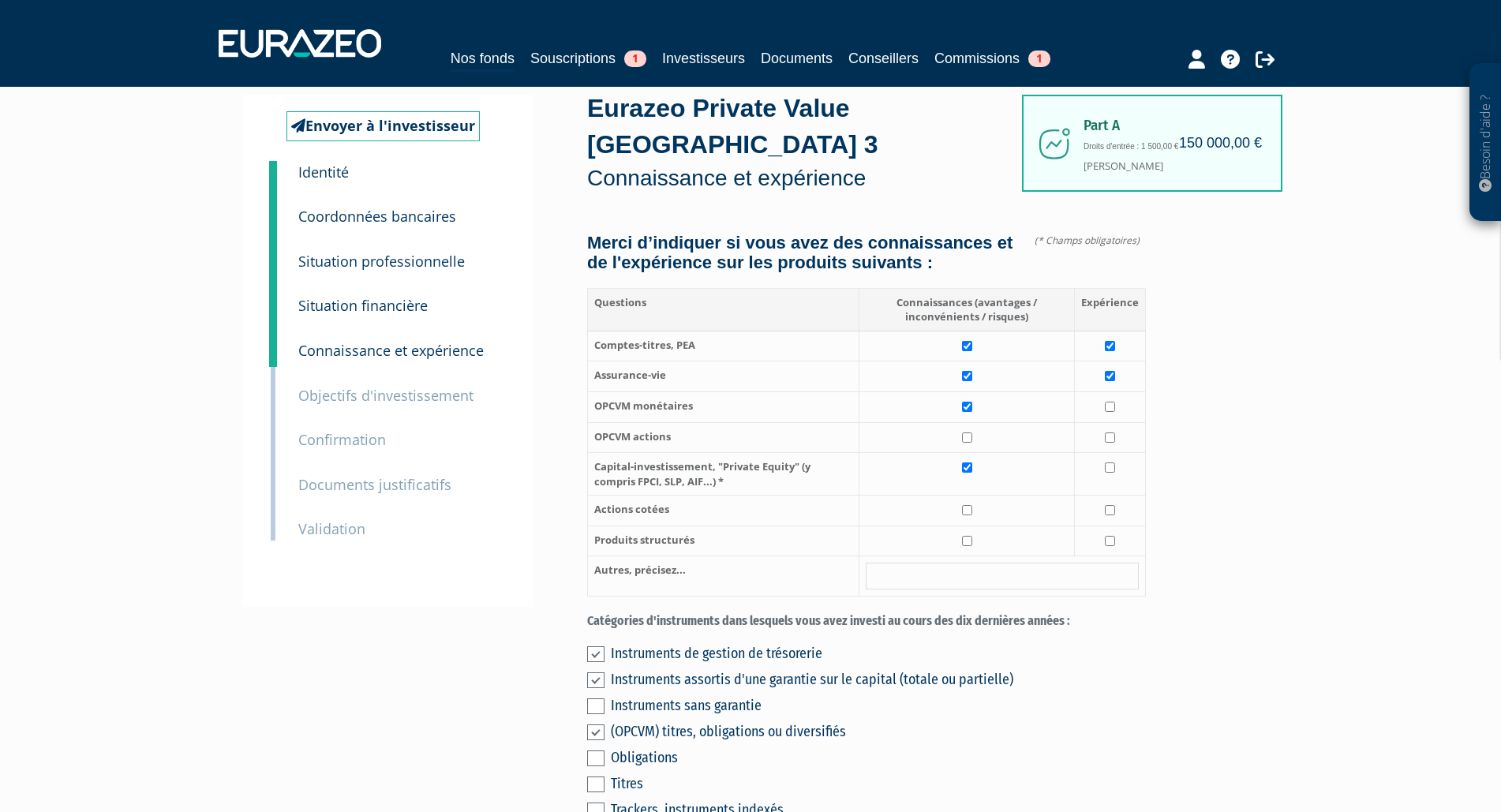
click at [1106, 419] on td at bounding box center [1110, 406] width 71 height 30
checkbox input "true"
click at [969, 443] on input "checkbox" at bounding box center [967, 437] width 10 height 10
checkbox input "true"
click at [1114, 443] on input "checkbox" at bounding box center [1110, 437] width 10 height 10
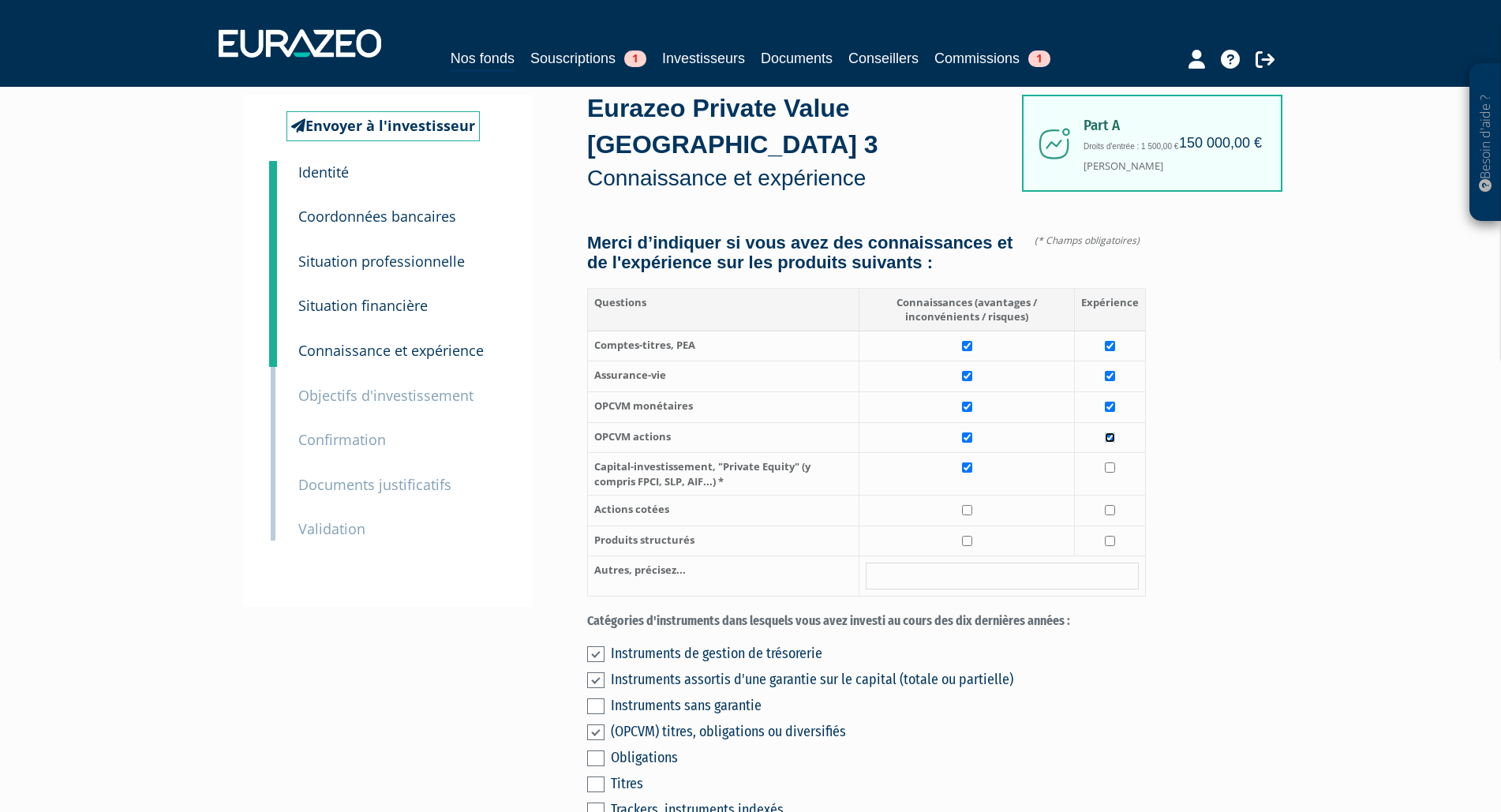
checkbox input "true"
click at [969, 515] on input "checkbox" at bounding box center [967, 510] width 10 height 10
checkbox input "true"
click at [1114, 515] on input "checkbox" at bounding box center [1110, 510] width 10 height 10
checkbox input "true"
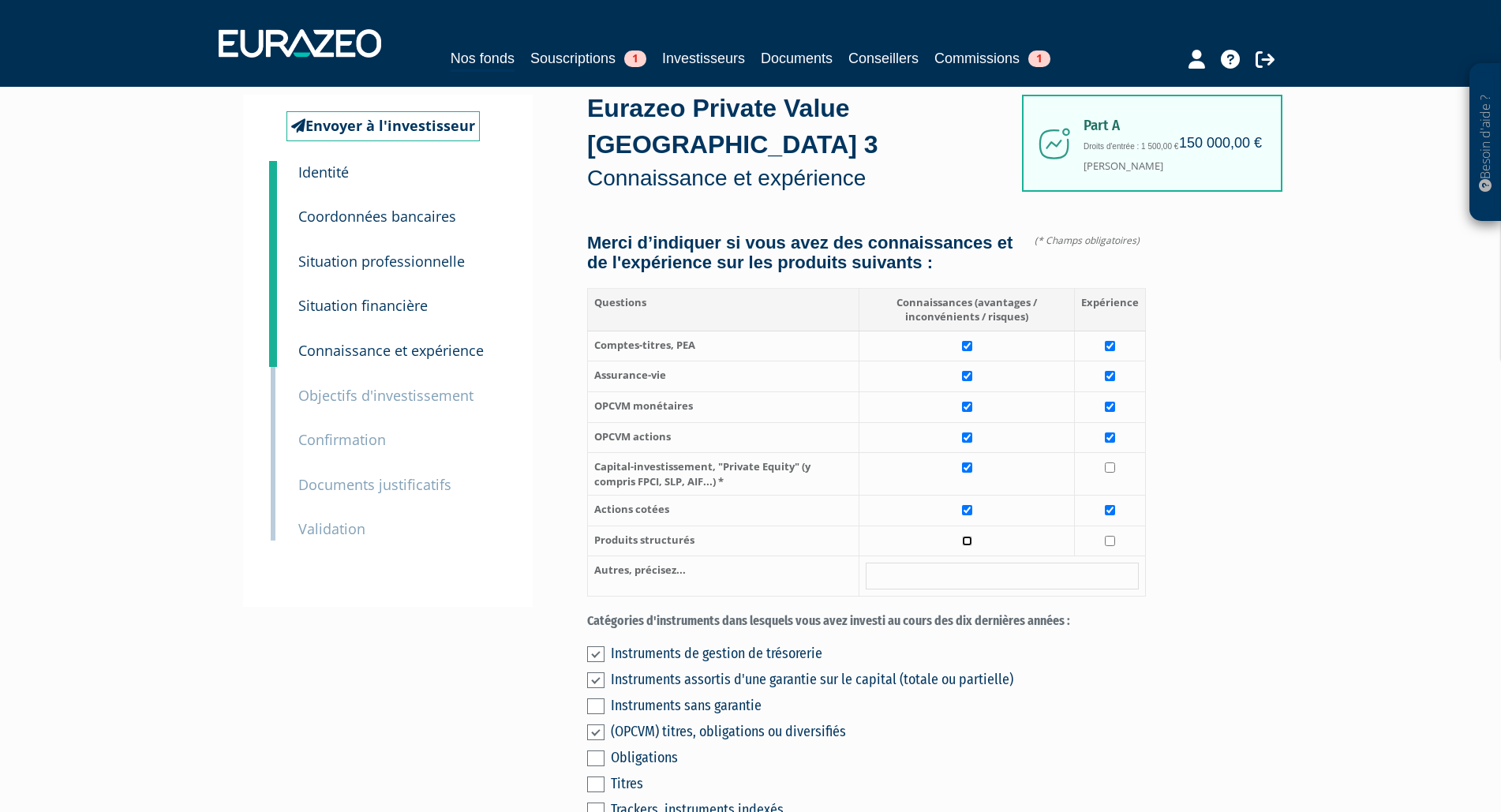
click at [969, 546] on input "checkbox" at bounding box center [967, 540] width 10 height 10
checkbox input "true"
click at [1117, 556] on td at bounding box center [1110, 540] width 71 height 30
checkbox input "true"
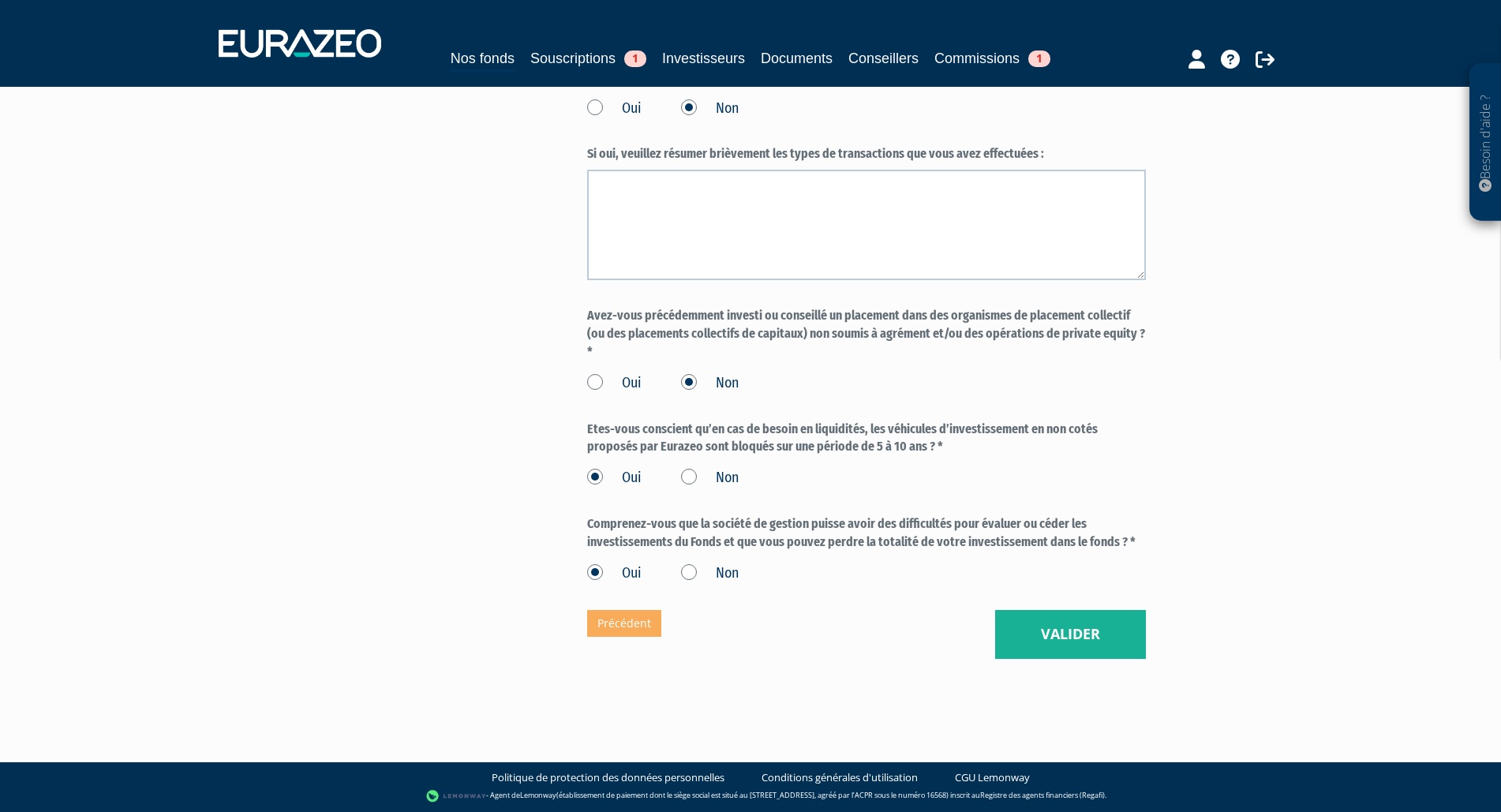
scroll to position [1238, 0]
click at [1081, 635] on button "Valider" at bounding box center [1070, 634] width 150 height 49
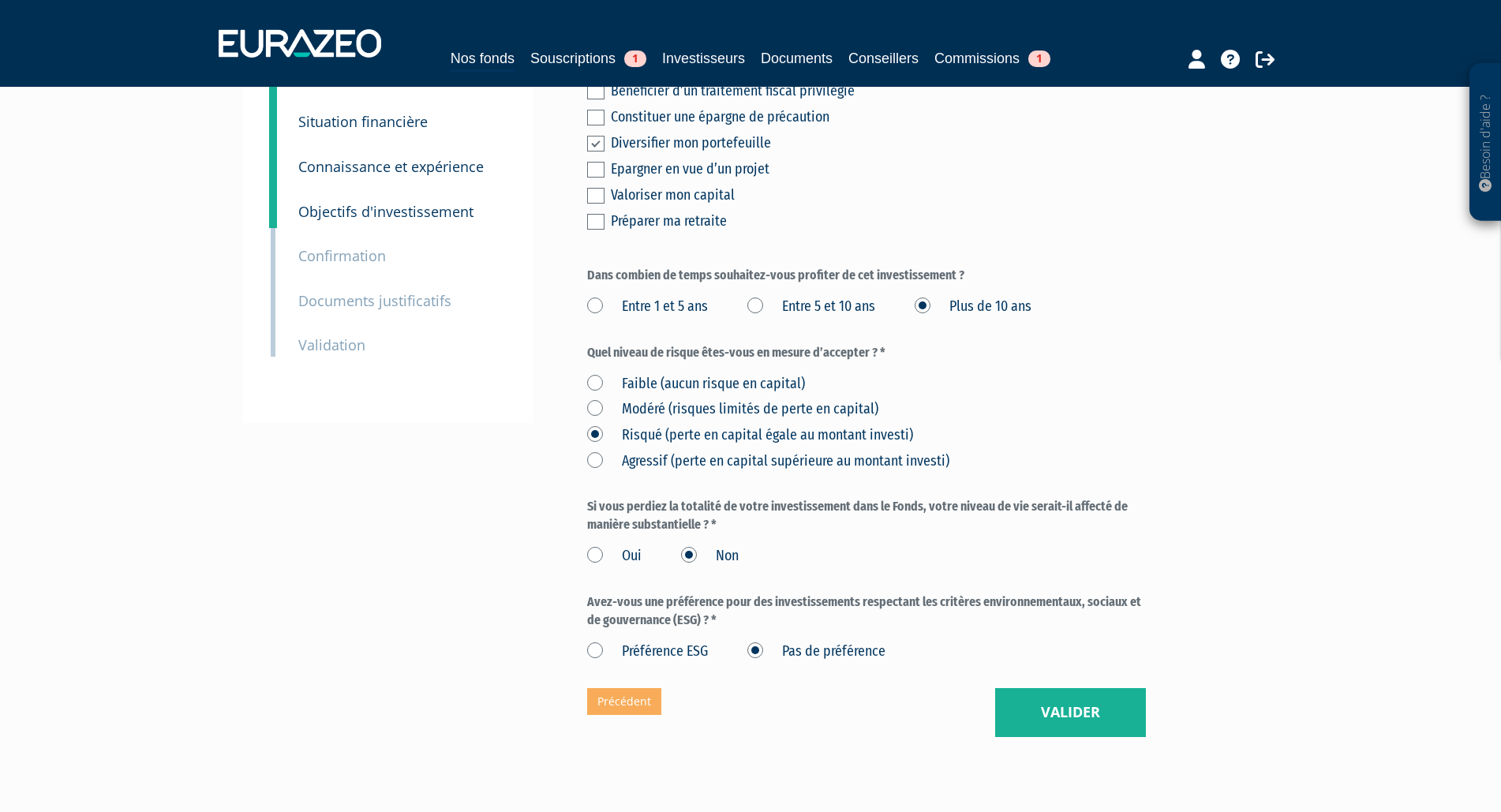
scroll to position [213, 0]
click at [1041, 708] on button "Valider" at bounding box center [1070, 715] width 150 height 49
